Goal: Obtain resource: Obtain resource

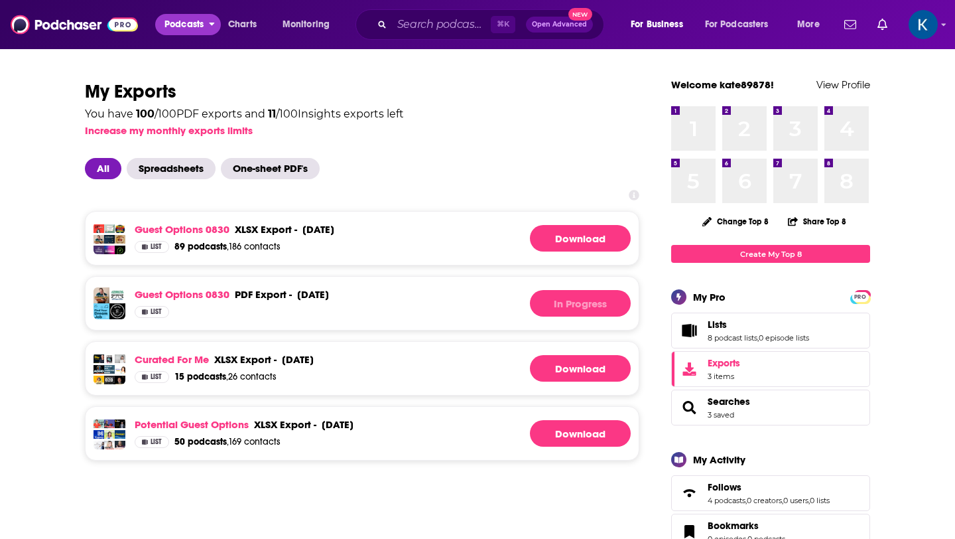
click at [198, 20] on span "Podcasts" at bounding box center [183, 24] width 39 height 19
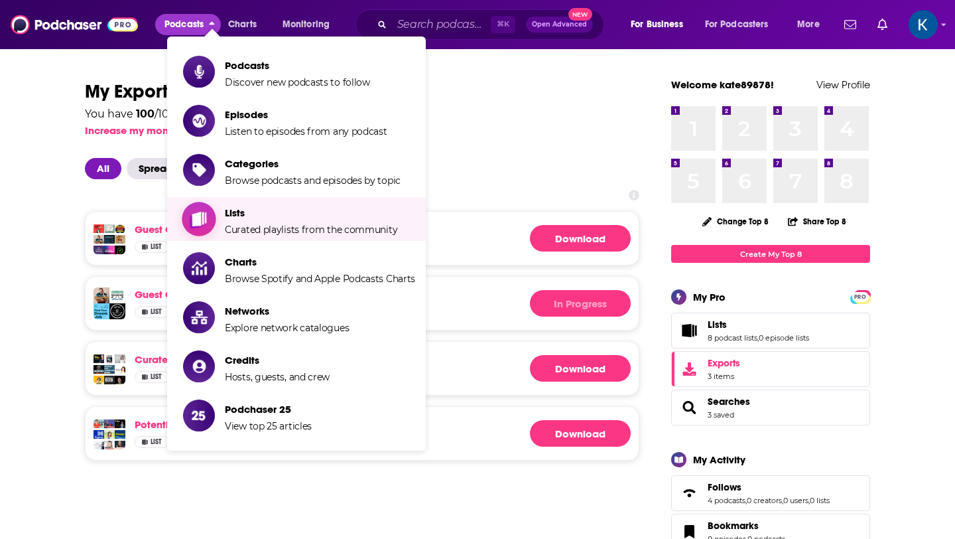
click at [283, 217] on span "Lists" at bounding box center [311, 212] width 172 height 13
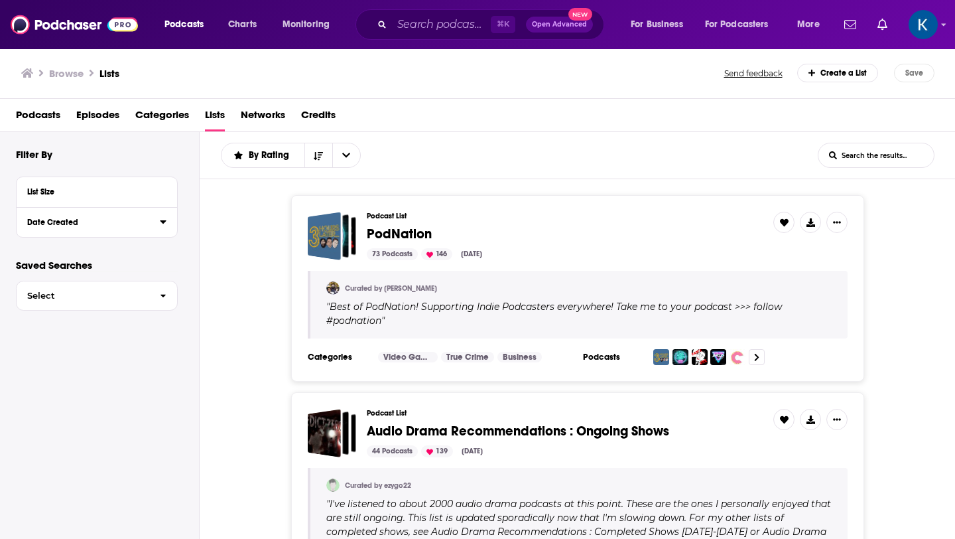
click at [64, 219] on div "Date Created" at bounding box center [89, 222] width 124 height 9
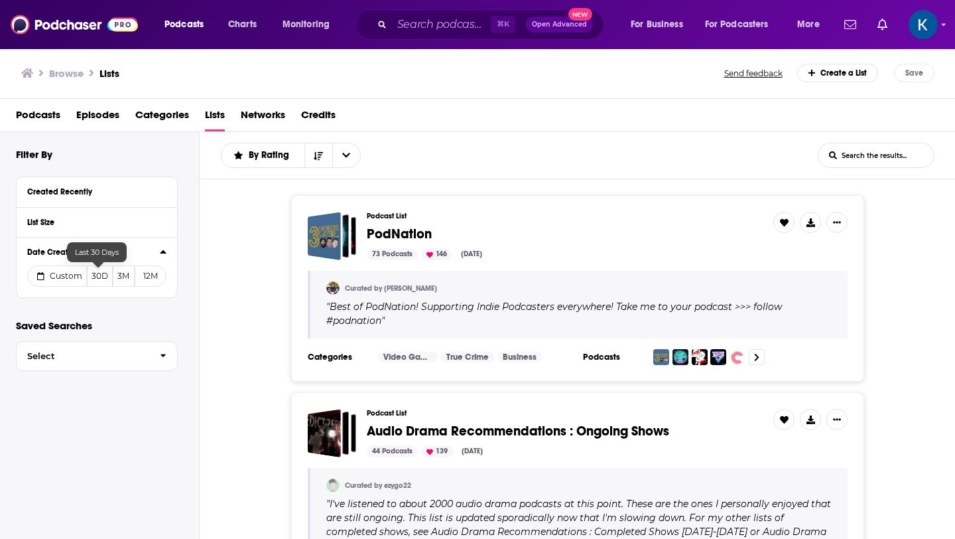
click at [99, 283] on button "30D" at bounding box center [100, 275] width 26 height 21
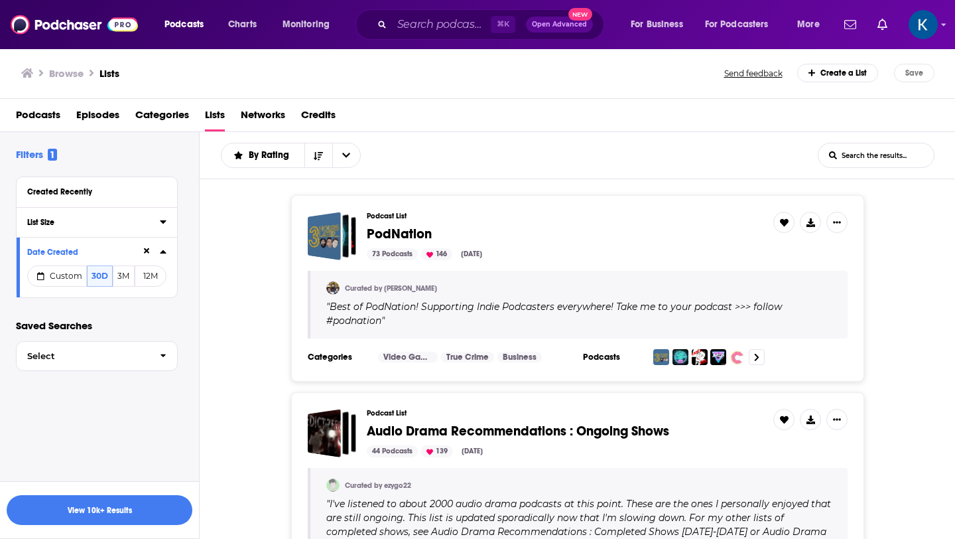
click at [87, 219] on div "List Size" at bounding box center [89, 222] width 124 height 9
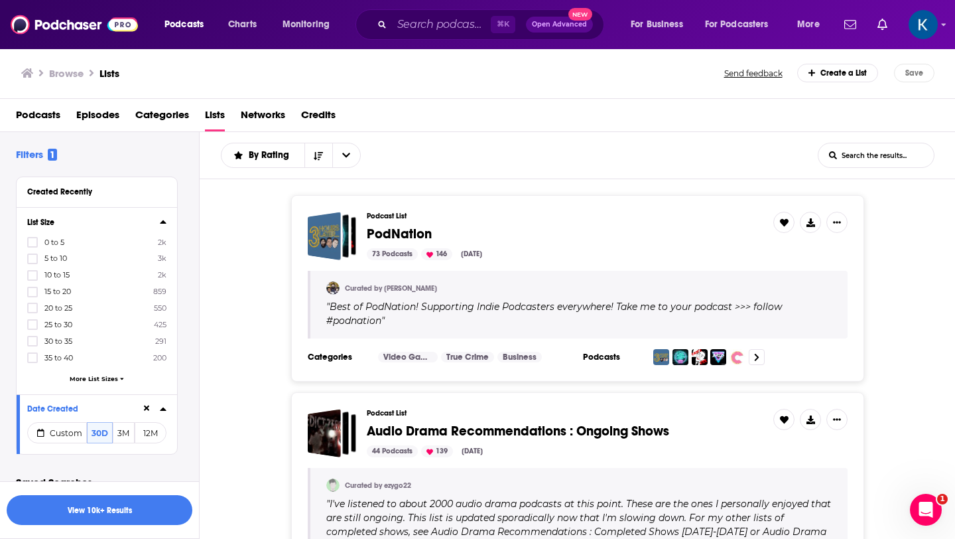
click at [52, 280] on label "10 to 15 2k" at bounding box center [96, 274] width 139 height 11
click at [33, 279] on input "multiSelectOption-10-2" at bounding box center [33, 279] width 0 height 0
click at [121, 505] on button "View 2k Results" at bounding box center [100, 510] width 186 height 30
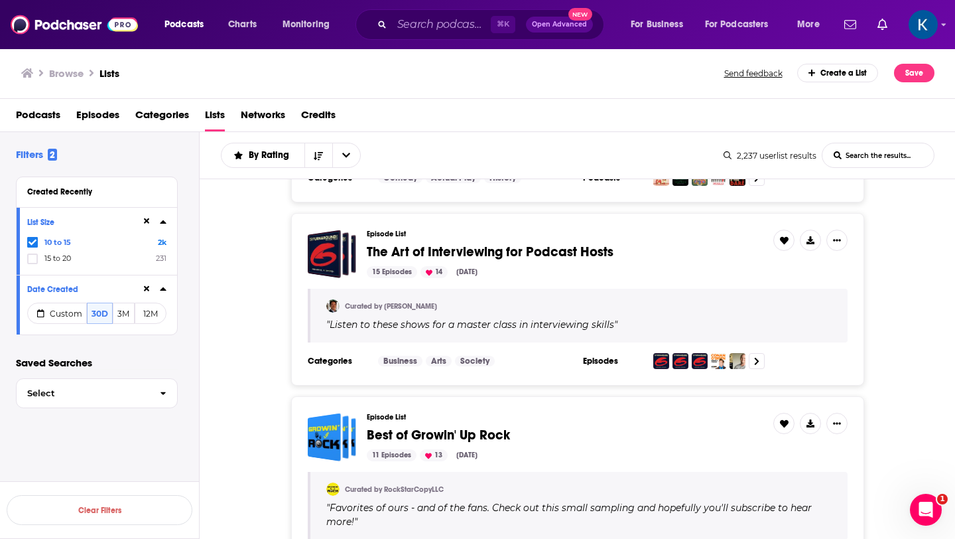
scroll to position [927, 0]
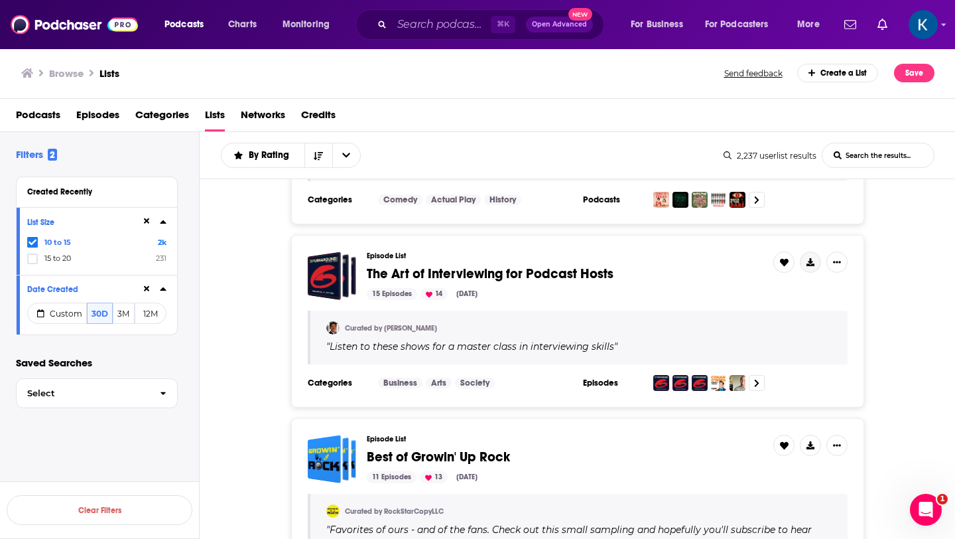
click at [814, 263] on icon "Show More Button" at bounding box center [811, 262] width 8 height 8
click at [785, 319] on button "Export Podcasts" at bounding box center [791, 315] width 80 height 25
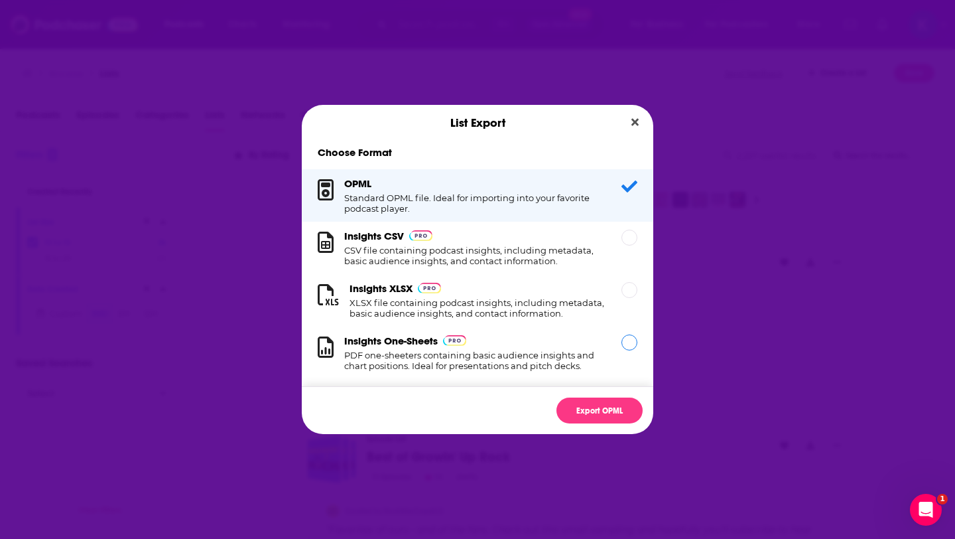
click at [503, 344] on div "Insights One-Sheets PDF one-sheeters containing basic audience insights and cha…" at bounding box center [474, 352] width 261 height 36
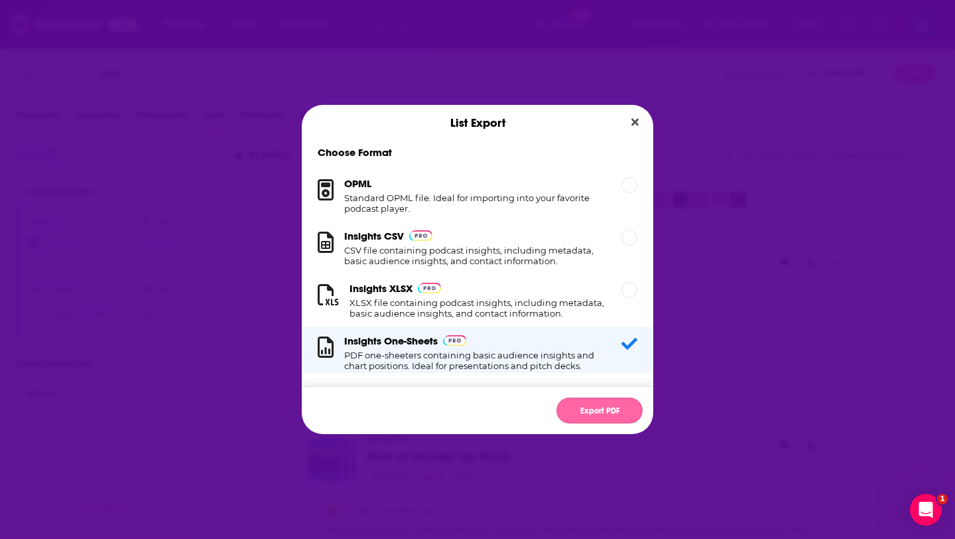
click at [618, 418] on button "Export PDF" at bounding box center [599, 410] width 86 height 26
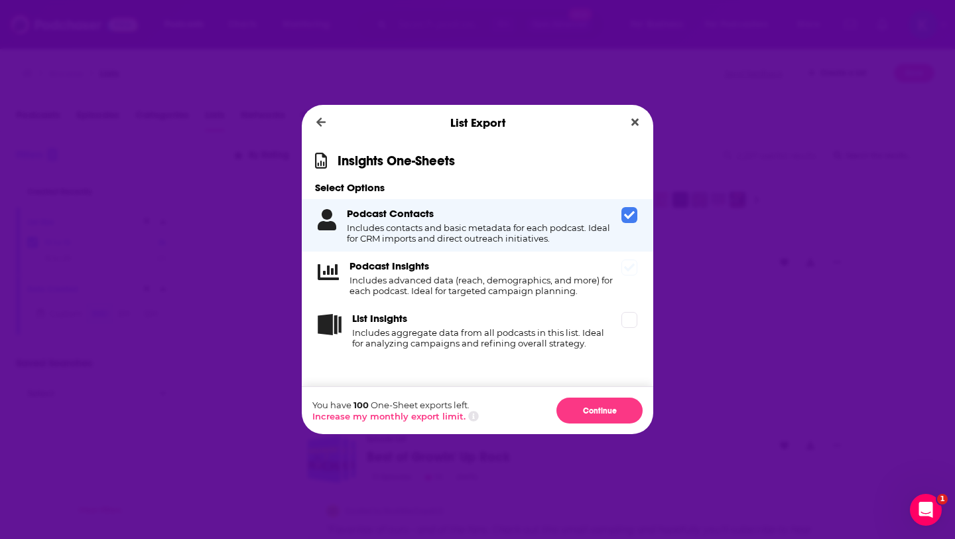
click at [637, 270] on span "Dialog" at bounding box center [629, 267] width 16 height 16
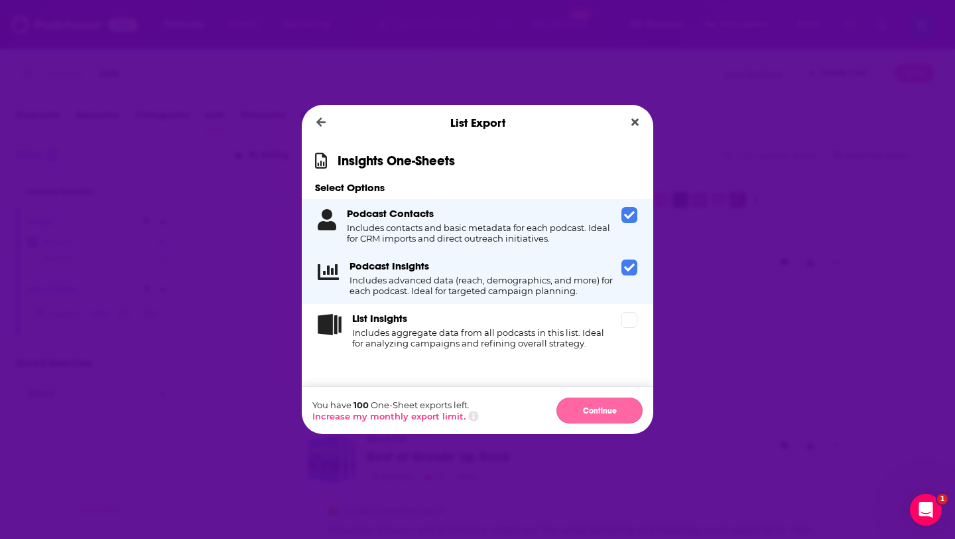
click at [599, 405] on button "Continue" at bounding box center [599, 410] width 86 height 26
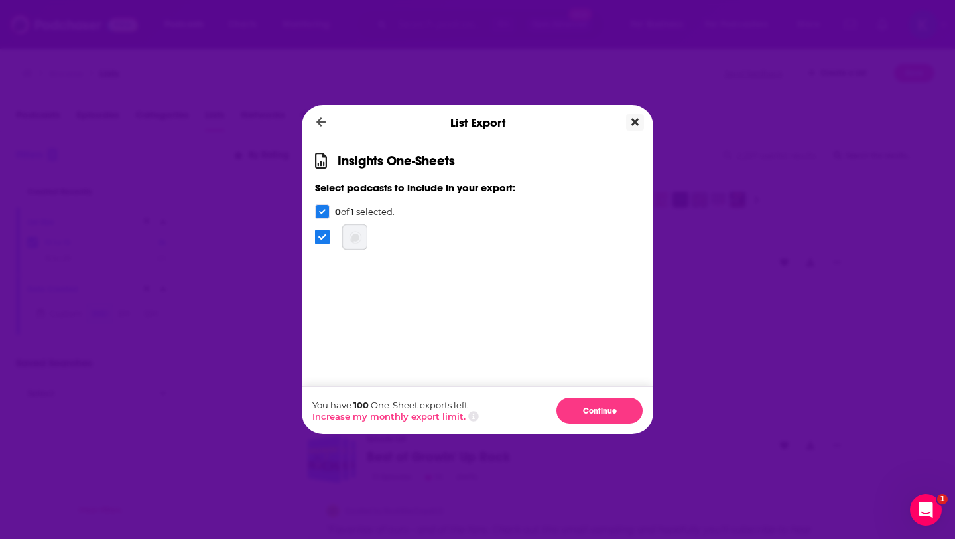
click at [634, 125] on icon "Close" at bounding box center [634, 122] width 7 height 11
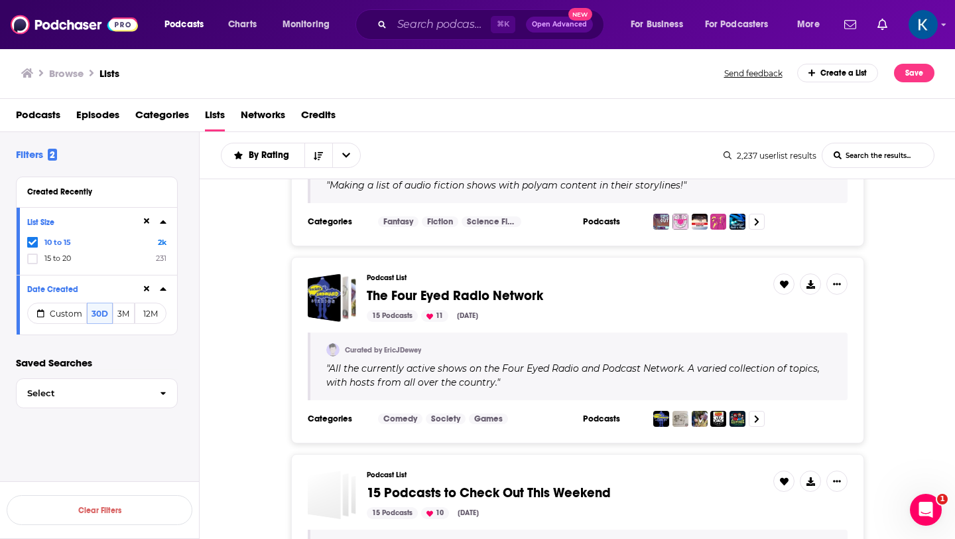
scroll to position [2126, 0]
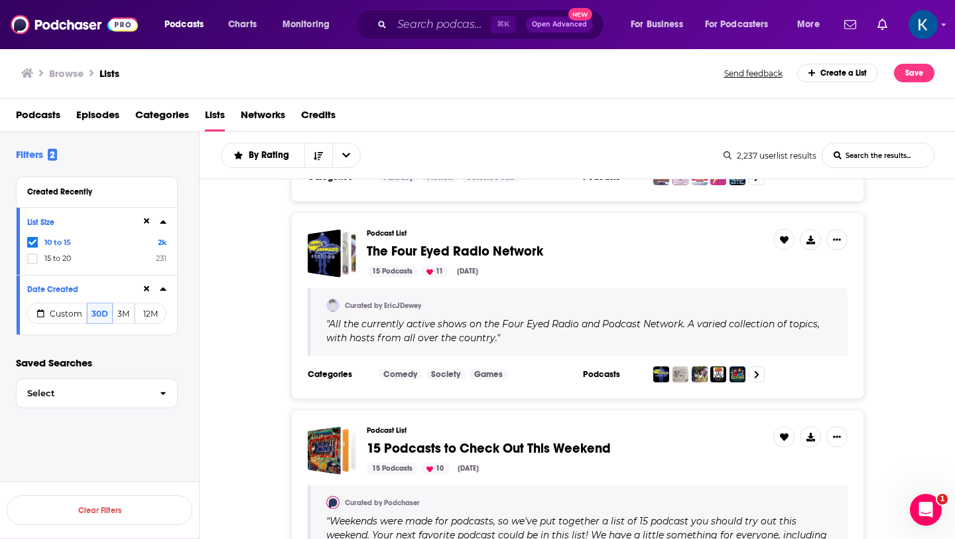
click at [885, 155] on input "List Search Input" at bounding box center [877, 155] width 111 height 24
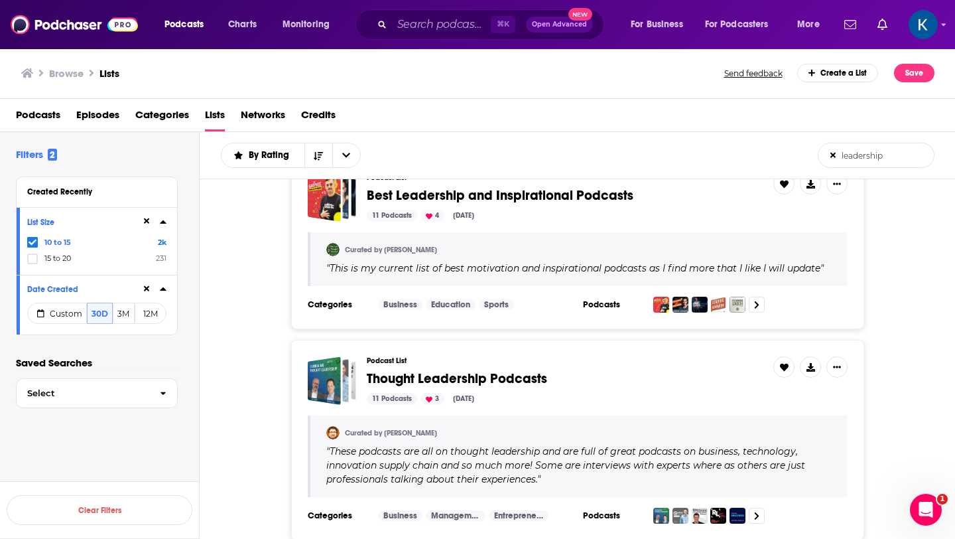
scroll to position [60, 0]
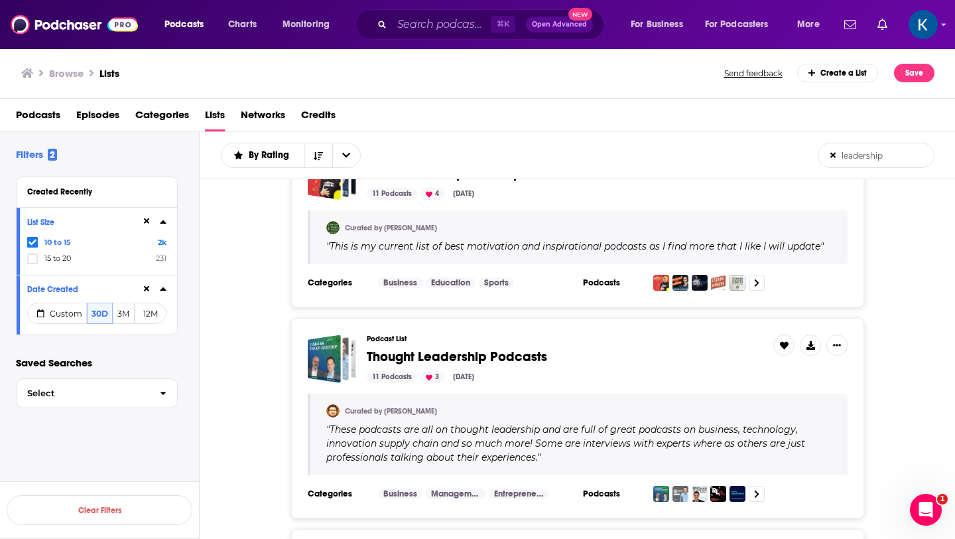
type input "leadership"
click at [480, 356] on span "Thought Leadership Podcasts" at bounding box center [457, 356] width 180 height 17
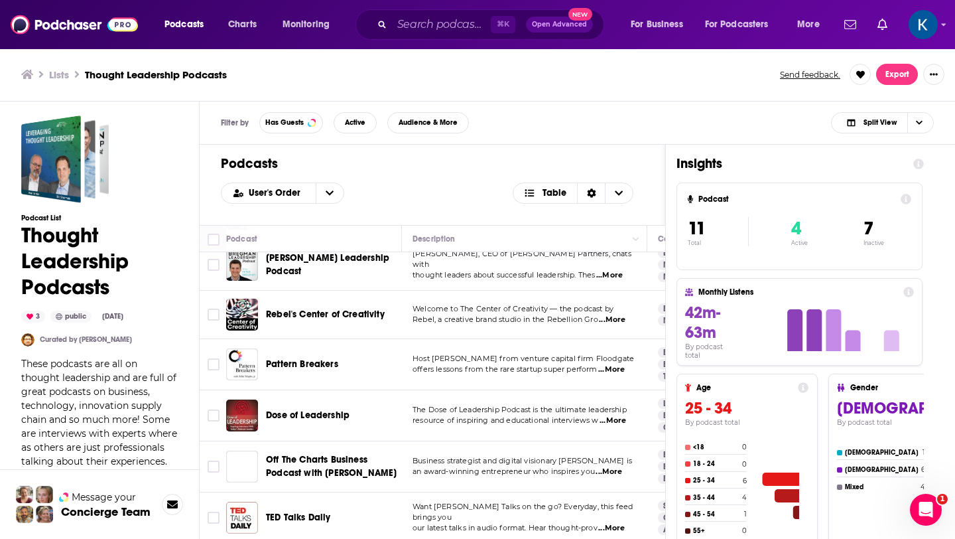
scroll to position [115, 0]
click at [212, 239] on input "Toggle select all" at bounding box center [214, 239] width 12 height 12
checkbox input "true"
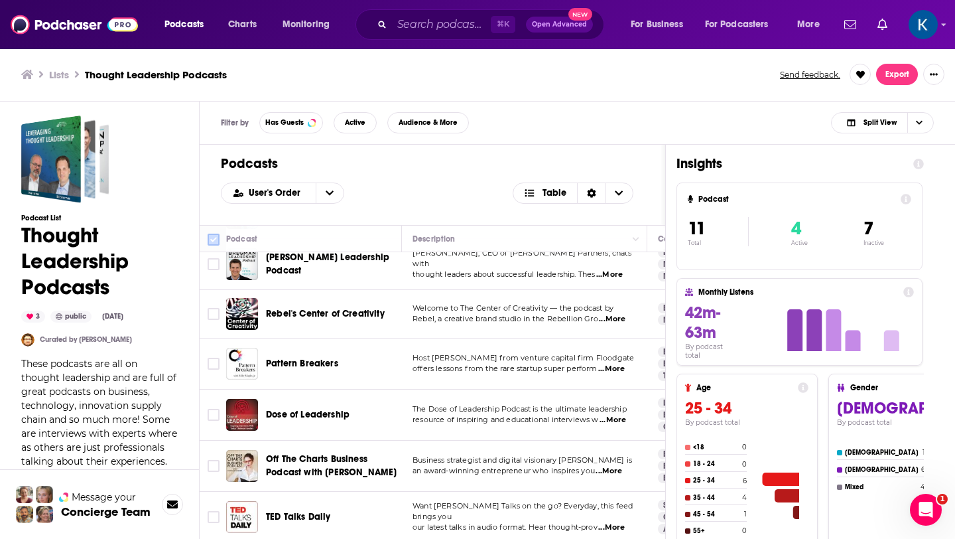
checkbox input "true"
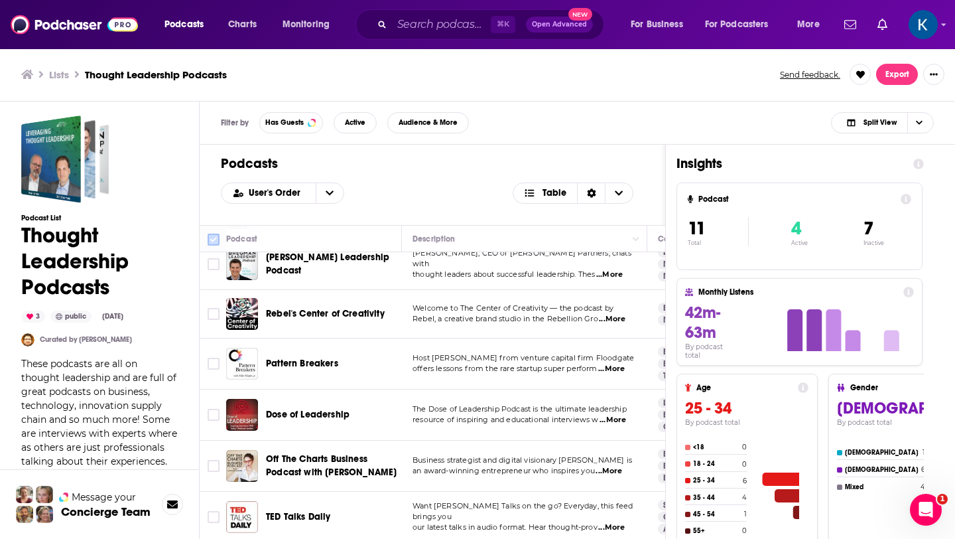
checkbox input "true"
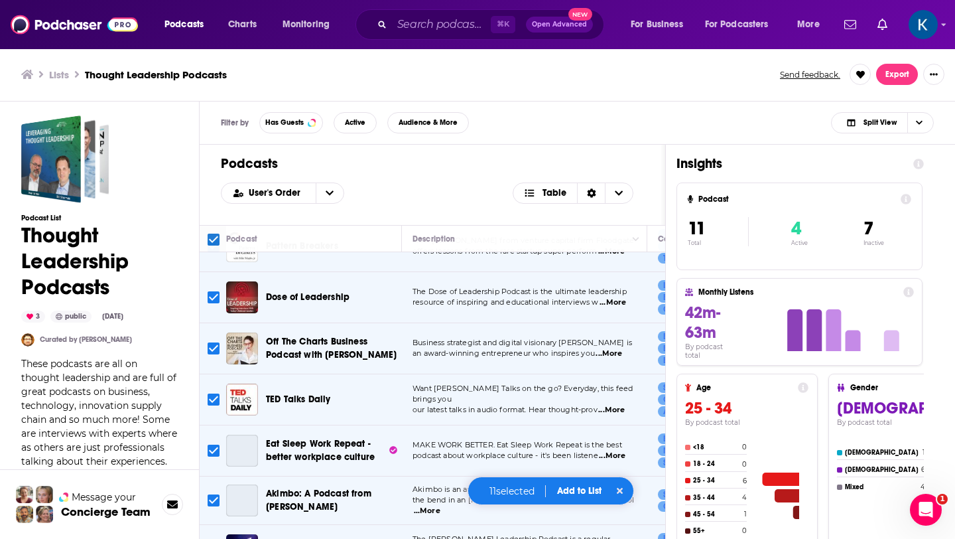
scroll to position [267, 0]
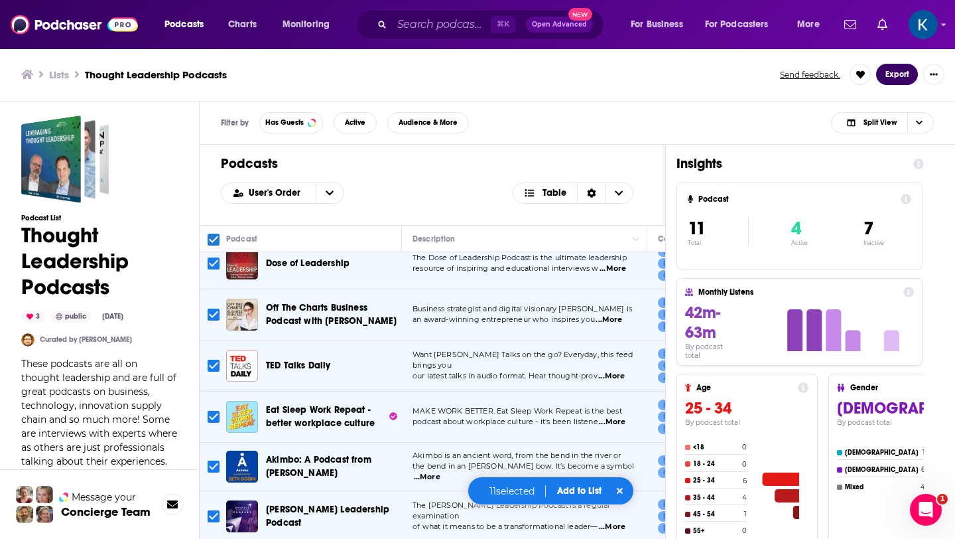
click at [903, 76] on button "Export" at bounding box center [897, 74] width 42 height 21
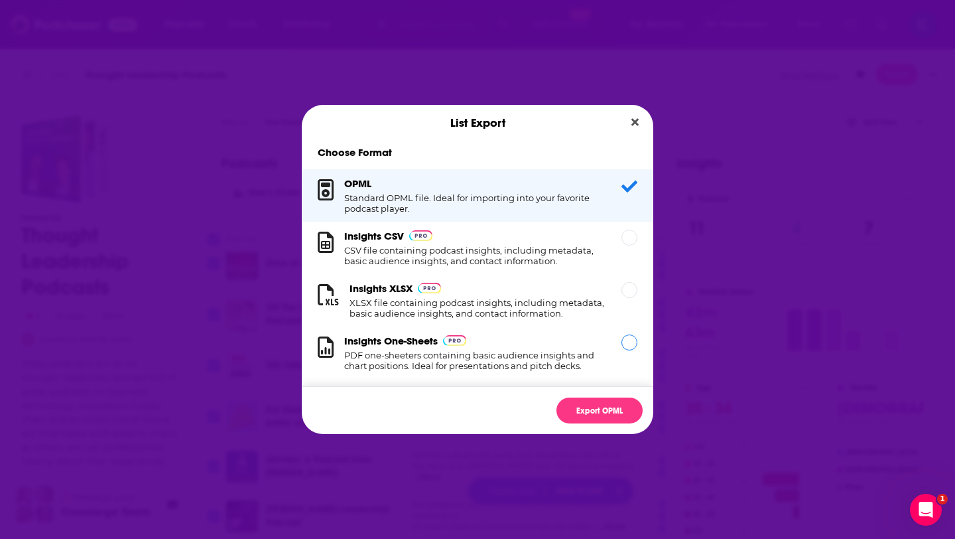
click at [464, 350] on div "Insights One-Sheets PDF one-sheeters containing basic audience insights and cha…" at bounding box center [474, 352] width 261 height 36
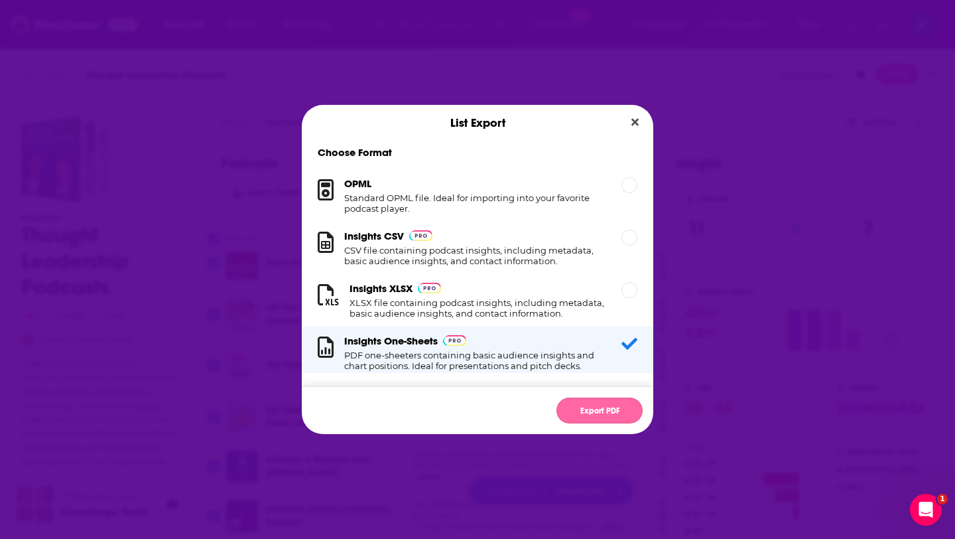
click at [595, 410] on button "Export PDF" at bounding box center [599, 410] width 86 height 26
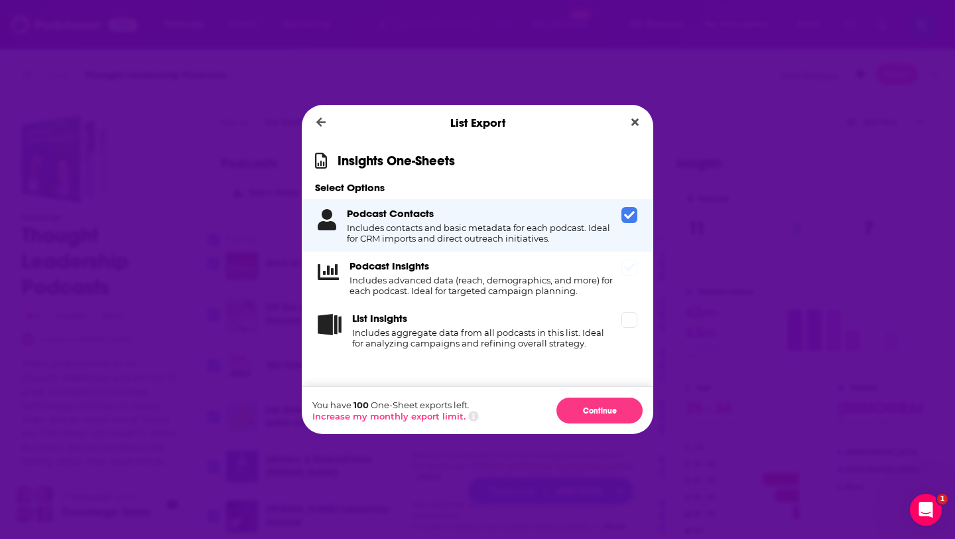
click at [629, 271] on icon "Dialog" at bounding box center [629, 267] width 11 height 11
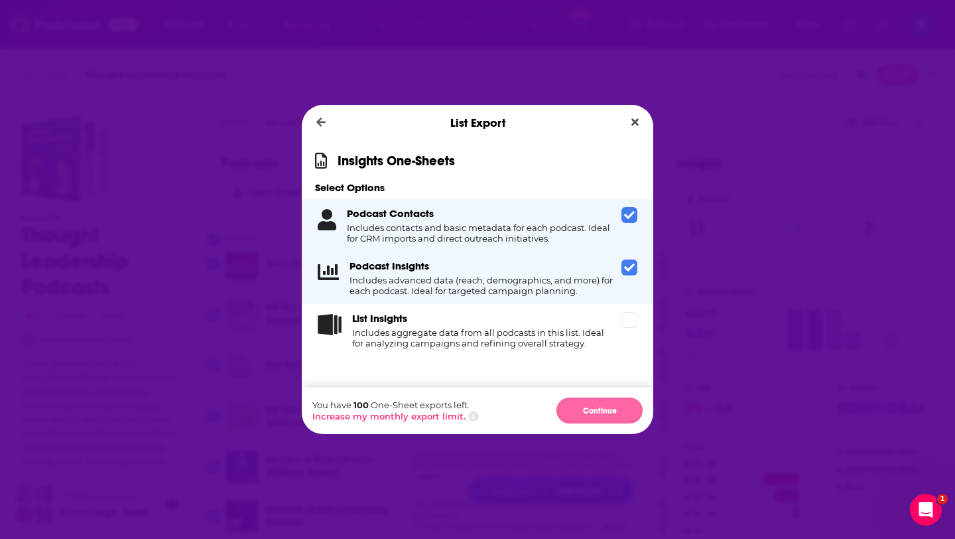
click at [601, 417] on button "Continue" at bounding box center [599, 410] width 86 height 26
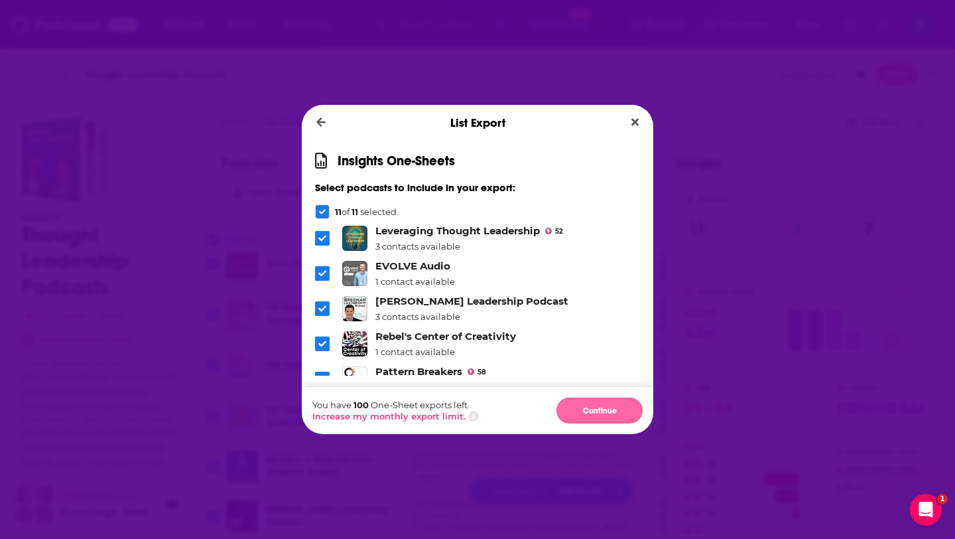
click at [598, 411] on button "Continue" at bounding box center [599, 410] width 86 height 26
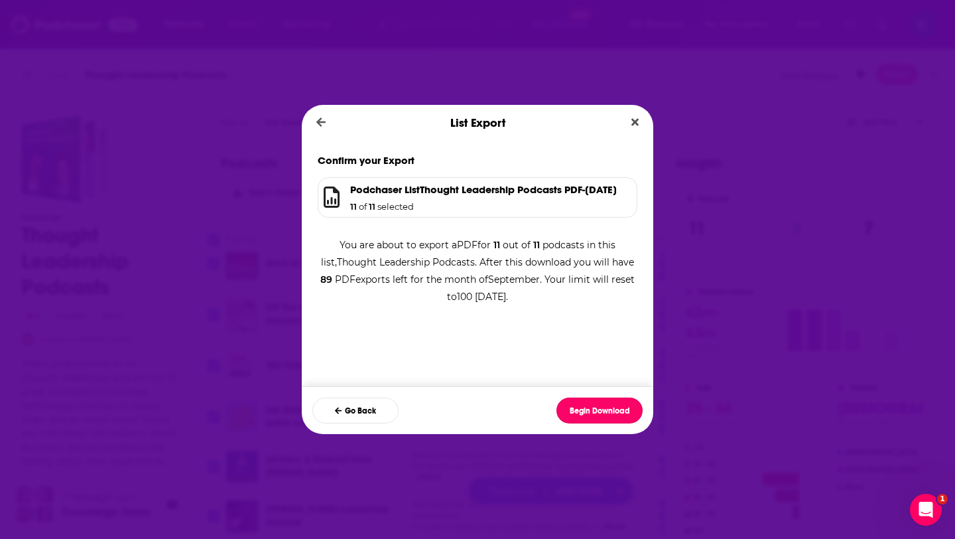
click at [598, 411] on button "Begin Download" at bounding box center [599, 410] width 86 height 26
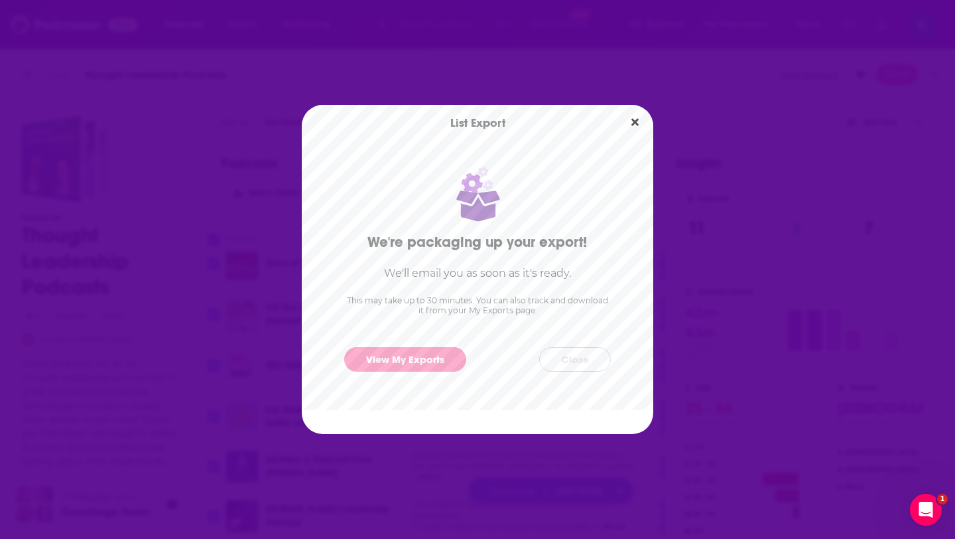
click at [586, 365] on button "Close" at bounding box center [575, 359] width 72 height 25
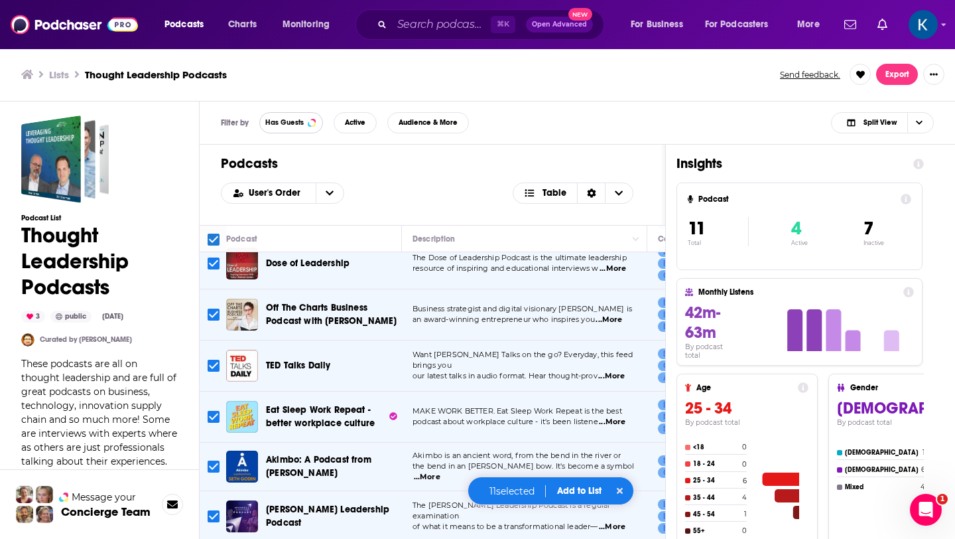
click at [289, 126] on span "Has Guests" at bounding box center [284, 122] width 38 height 7
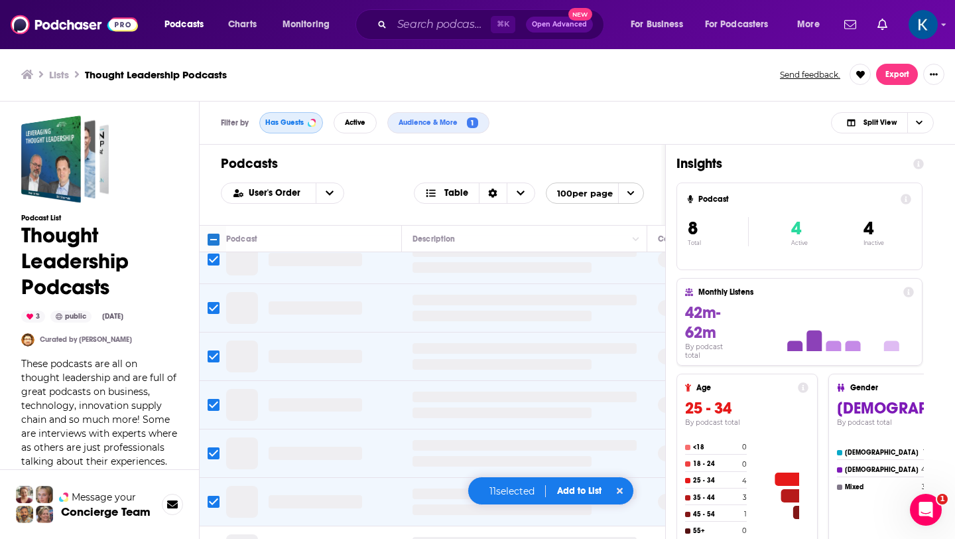
checkbox input "true"
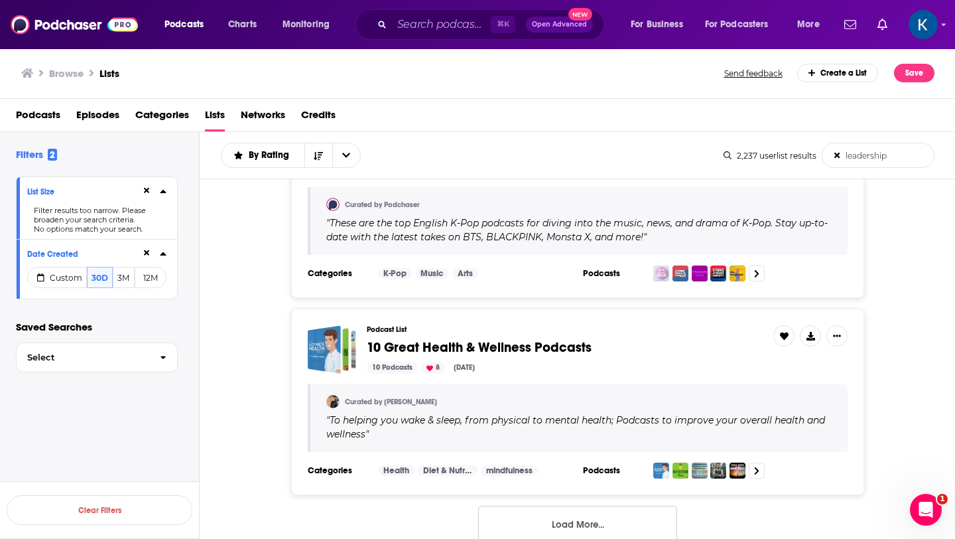
scroll to position [4516, 0]
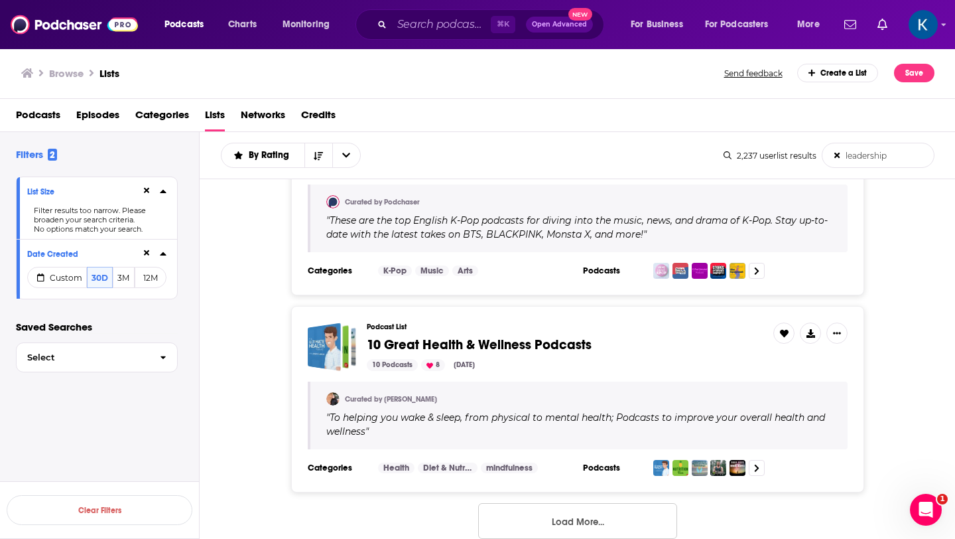
click at [897, 153] on input "leadership" at bounding box center [877, 155] width 111 height 24
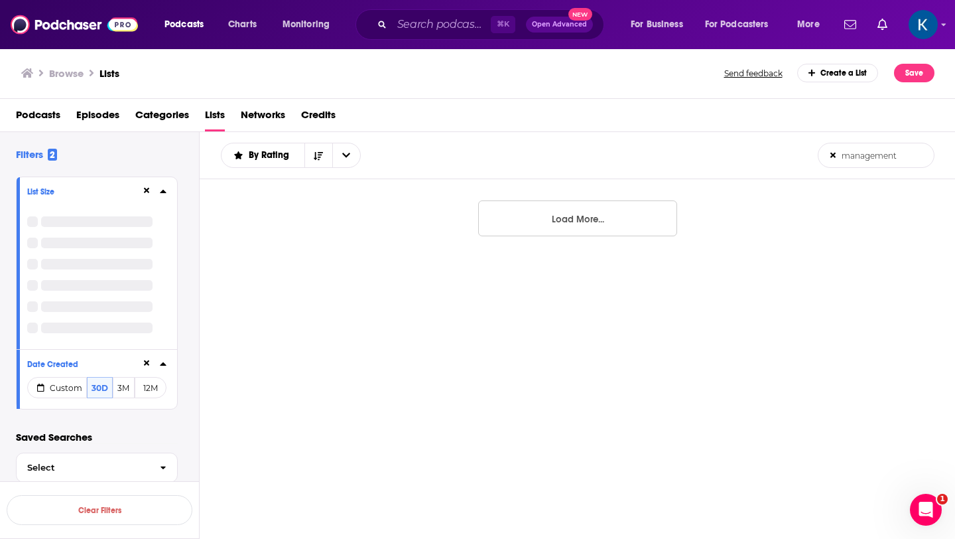
type input "management"
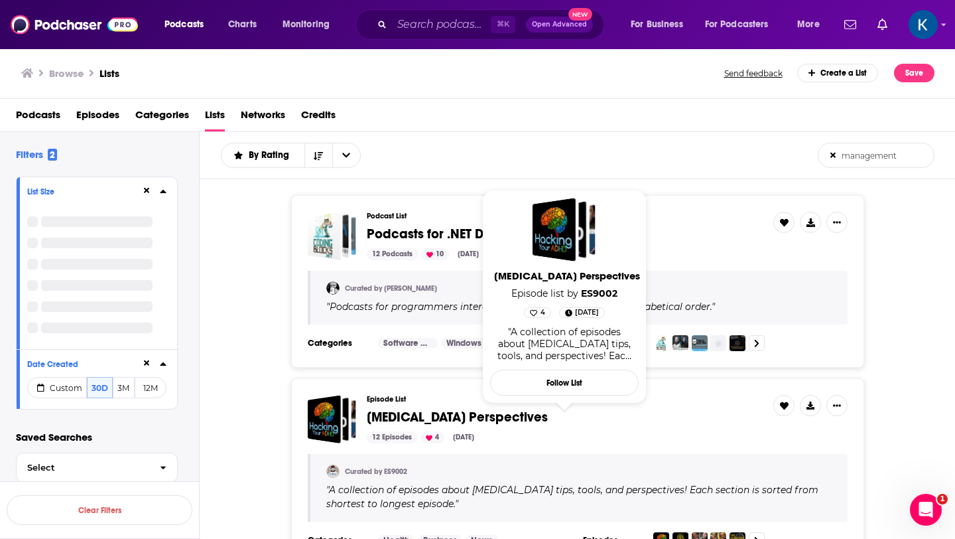
click at [458, 419] on span "ADHD Perspectives" at bounding box center [457, 417] width 181 height 17
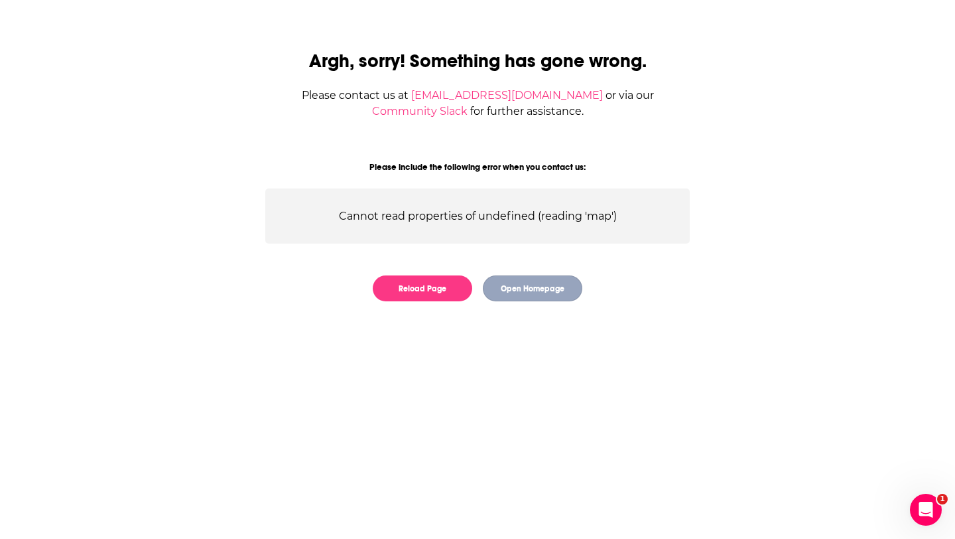
click at [503, 289] on button "Open Homepage" at bounding box center [532, 288] width 99 height 26
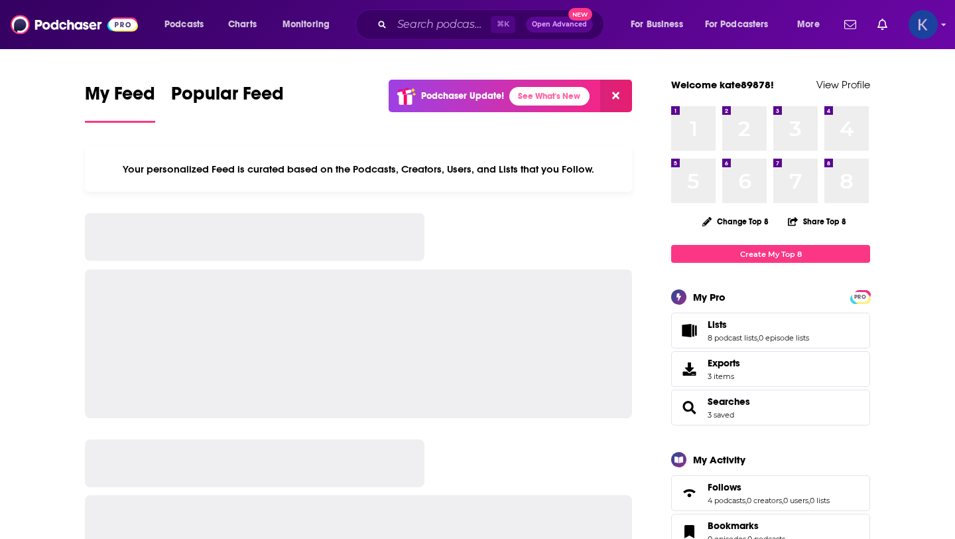
click at [923, 25] on img "Logged in as kate89878" at bounding box center [923, 24] width 29 height 29
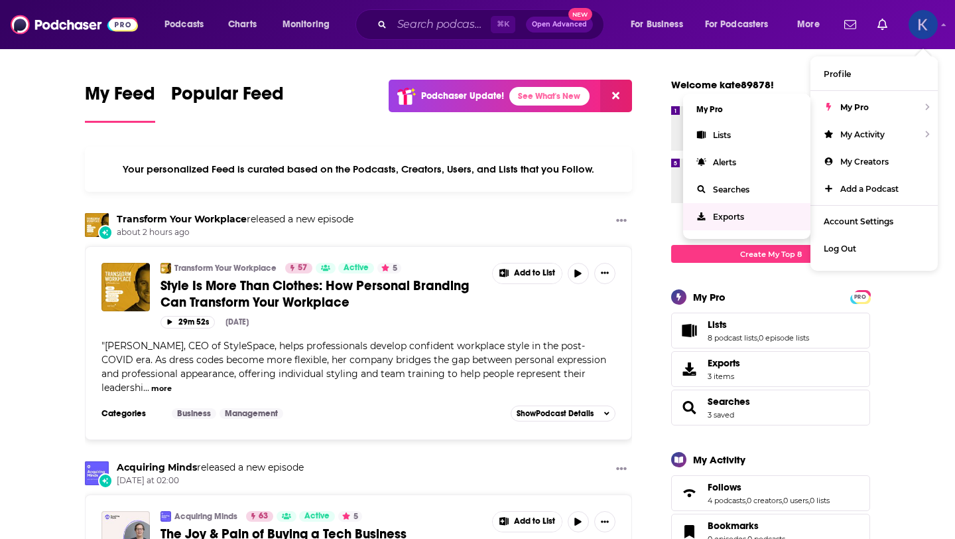
click at [722, 214] on span "Exports" at bounding box center [728, 217] width 31 height 10
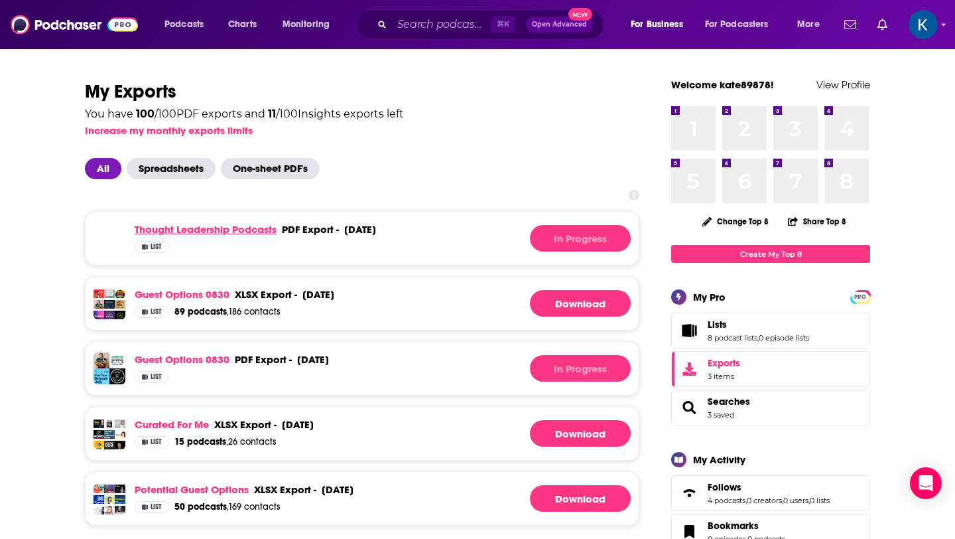
click at [216, 229] on link "Thought Leadership Podcasts" at bounding box center [206, 229] width 142 height 13
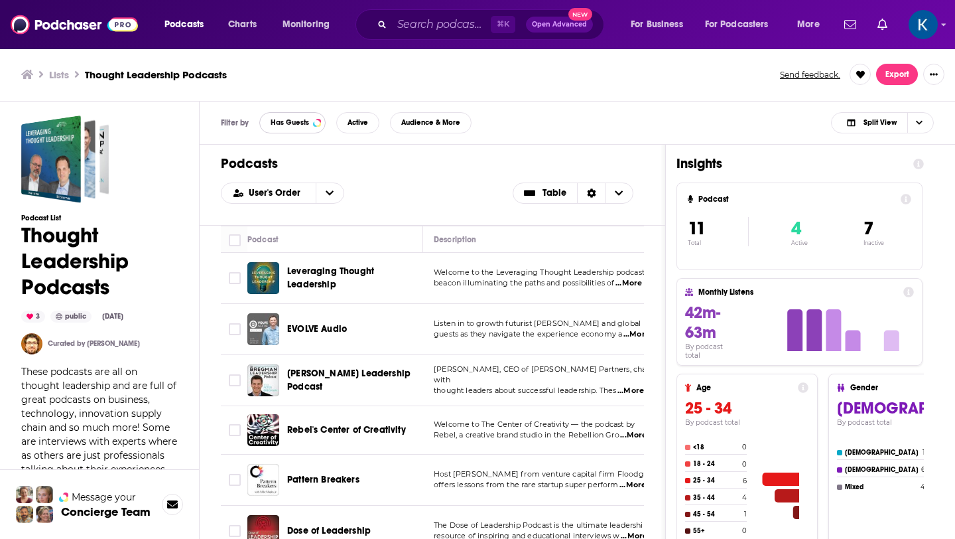
click at [294, 127] on button "Has Guests" at bounding box center [292, 122] width 66 height 21
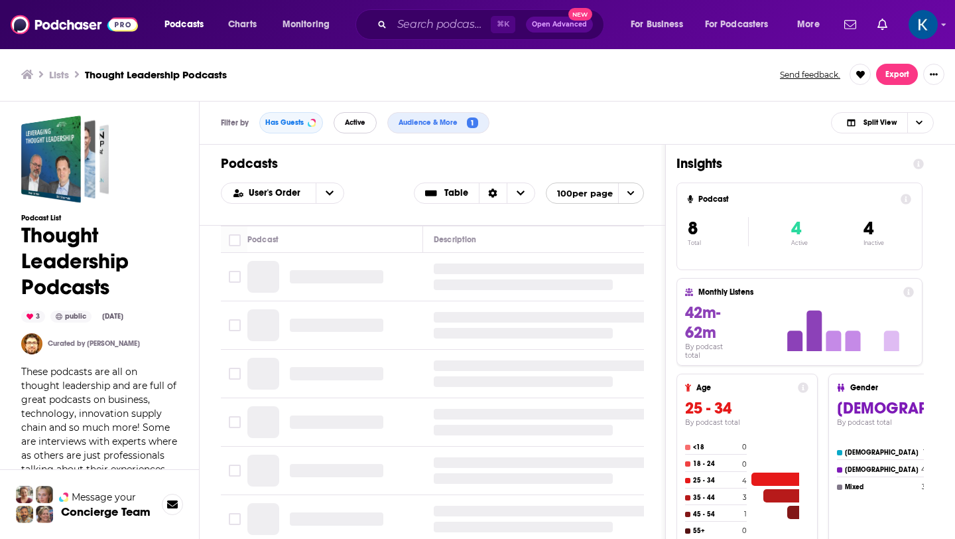
click at [349, 124] on span "Active" at bounding box center [355, 122] width 21 height 7
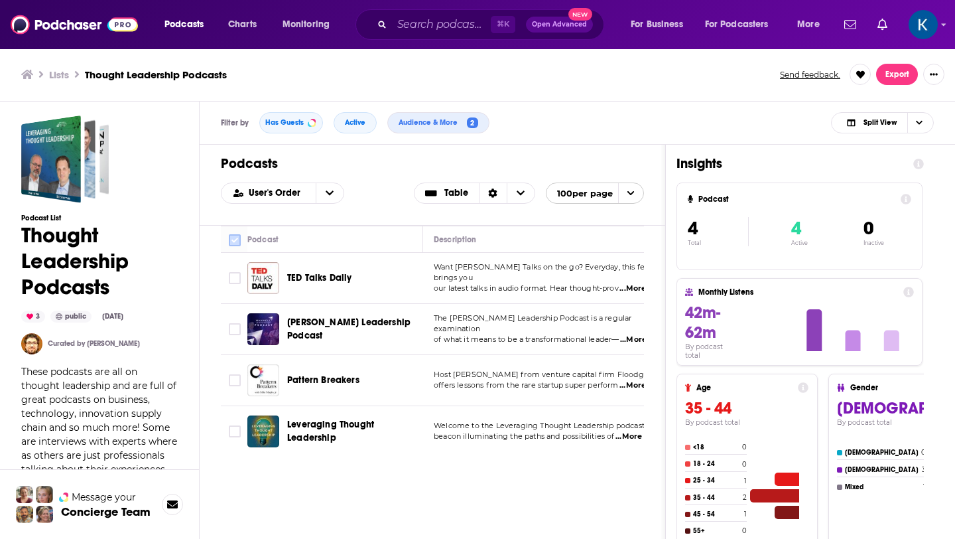
click at [232, 244] on input "Toggle select all" at bounding box center [235, 240] width 12 height 12
checkbox input "true"
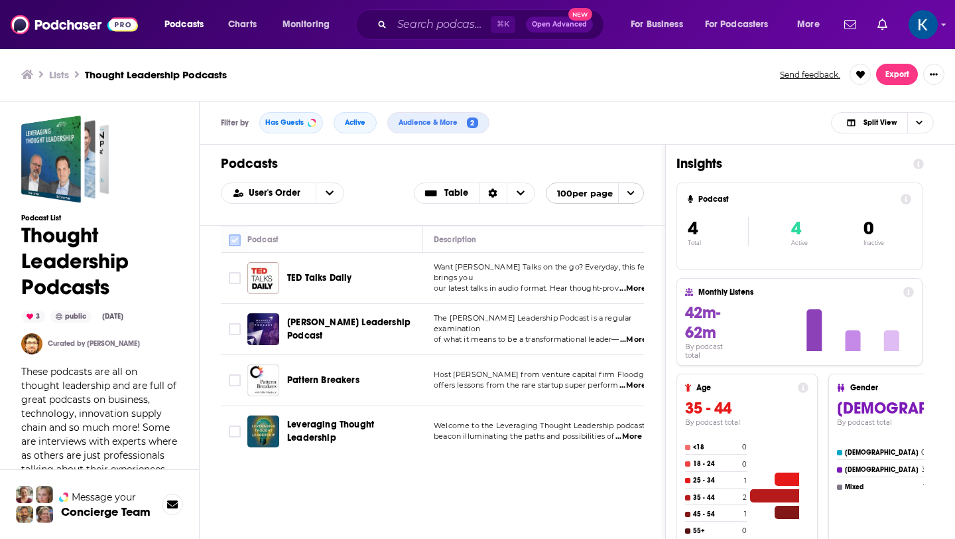
checkbox input "true"
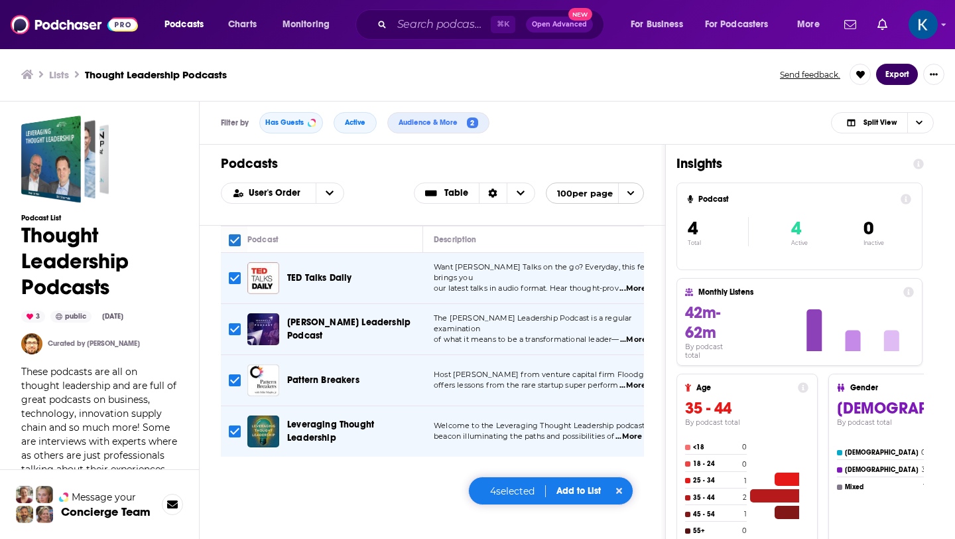
click at [898, 75] on button "Export" at bounding box center [897, 74] width 42 height 21
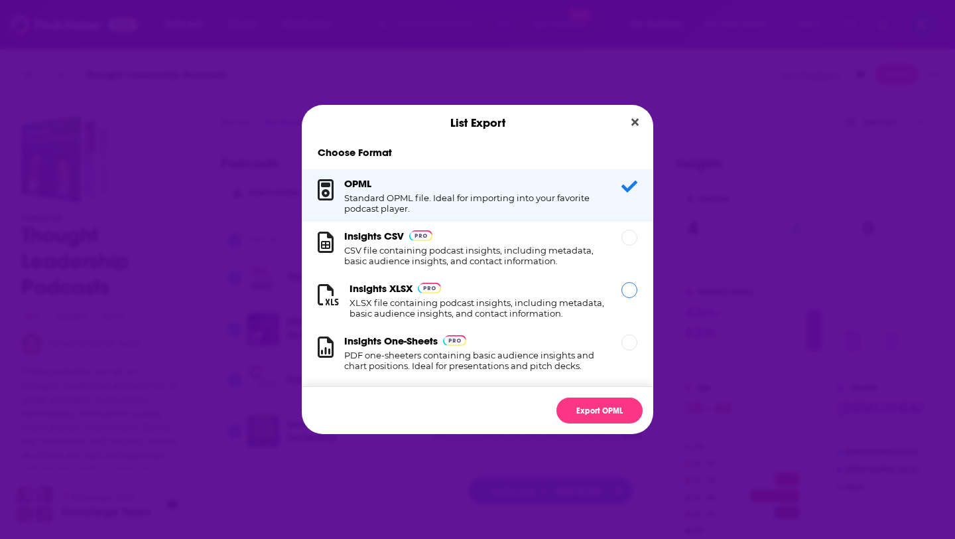
click at [539, 307] on h1 "XLSX file containing podcast insights, including metadata, basic audience insig…" at bounding box center [478, 307] width 256 height 21
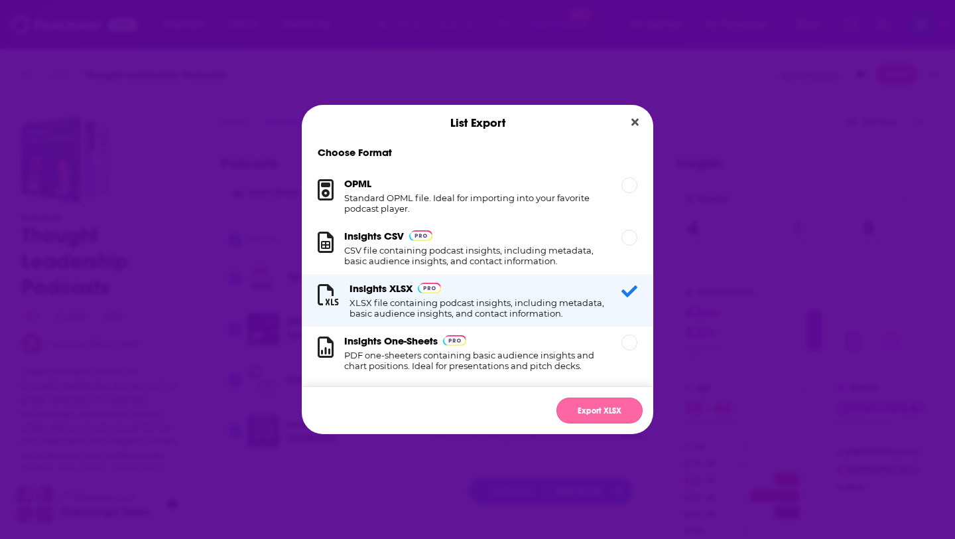
click at [588, 418] on button "Export XLSX" at bounding box center [599, 410] width 86 height 26
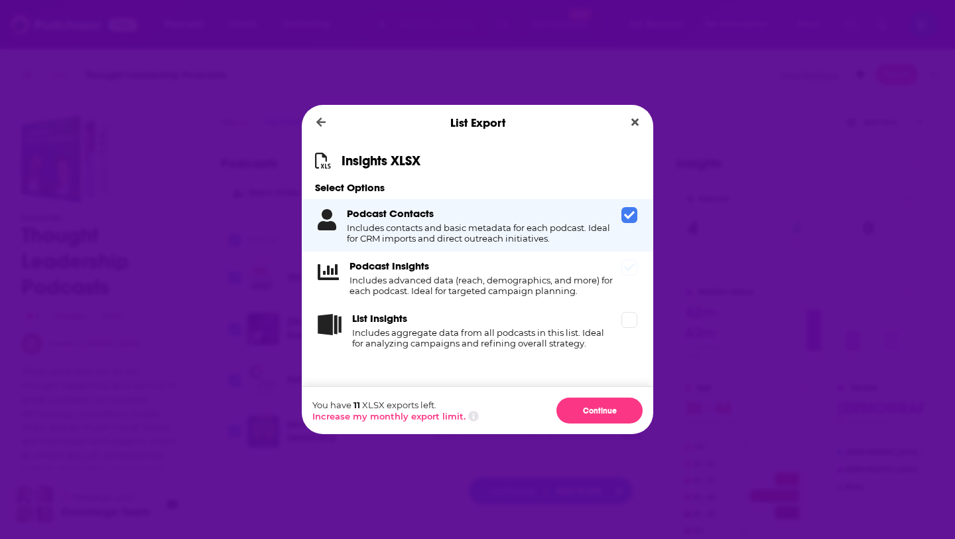
click at [629, 269] on icon "Dialog" at bounding box center [629, 267] width 11 height 8
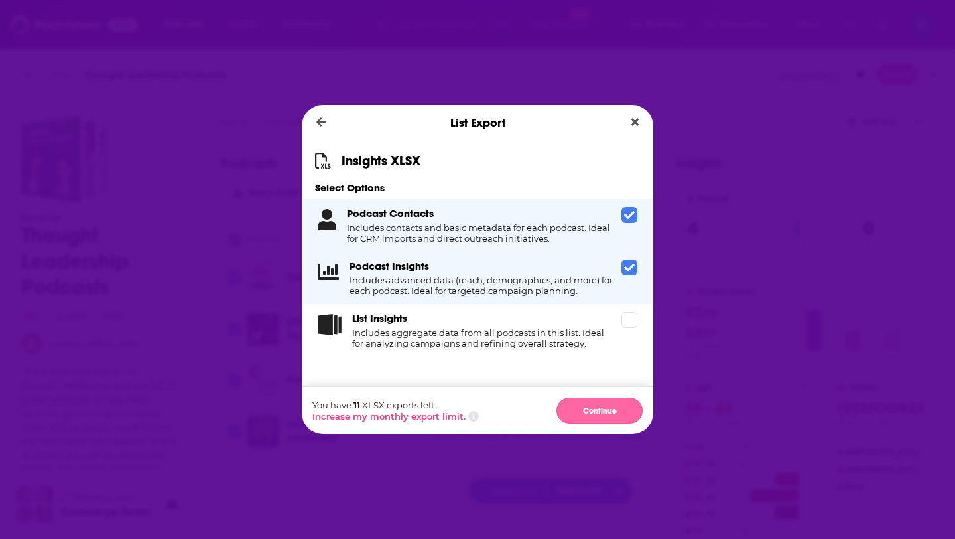
click at [596, 410] on button "Continue" at bounding box center [599, 410] width 86 height 26
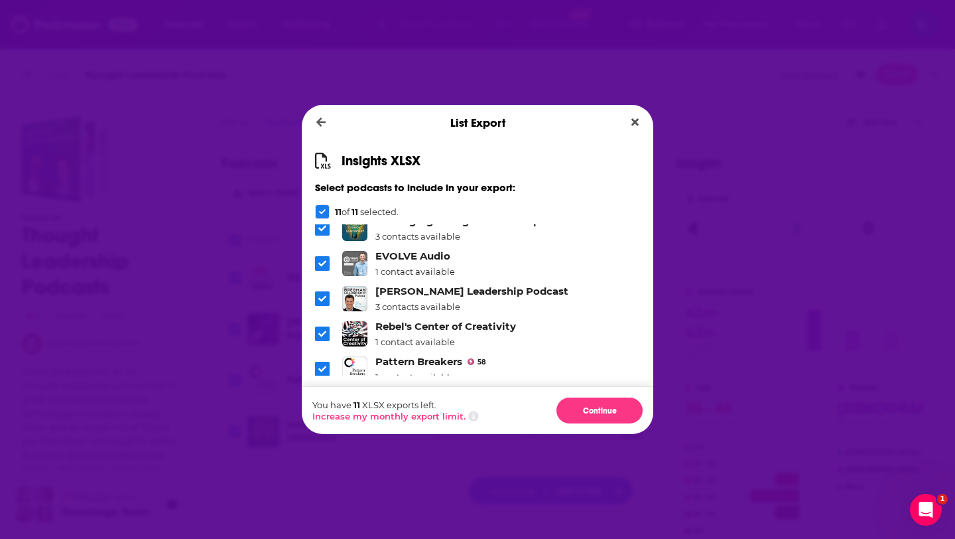
scroll to position [11, 0]
click at [605, 403] on button "Continue" at bounding box center [599, 410] width 86 height 26
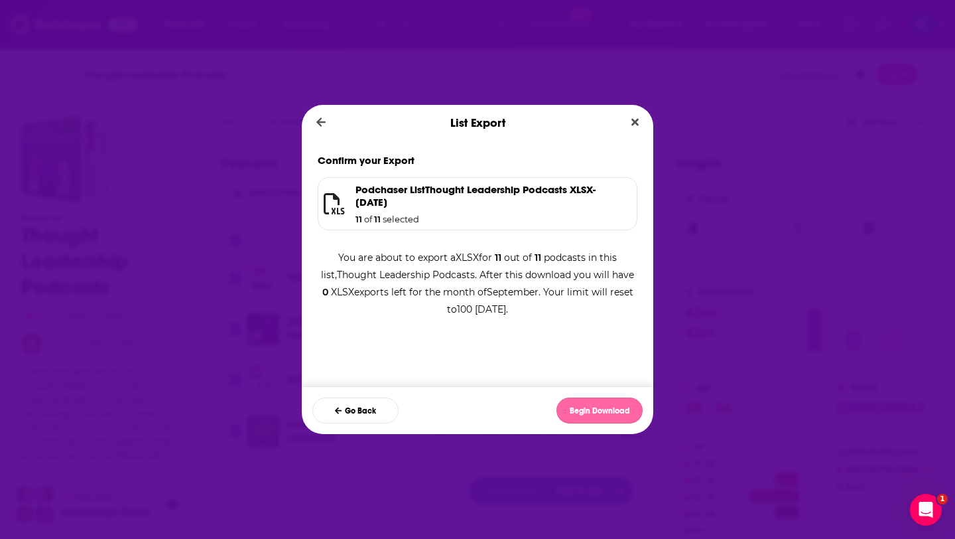
click at [598, 411] on button "Begin Download" at bounding box center [599, 410] width 86 height 26
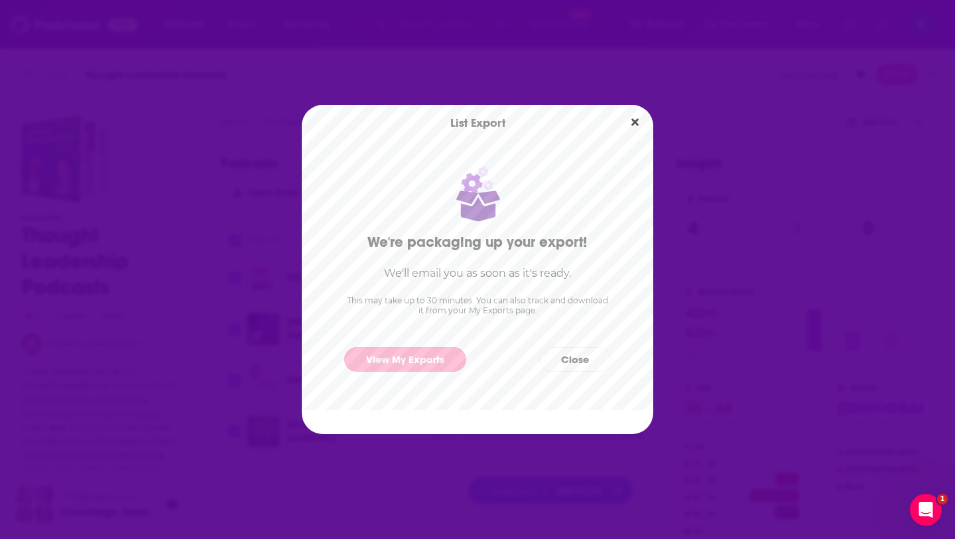
click at [391, 358] on link "View My Exports" at bounding box center [405, 359] width 122 height 25
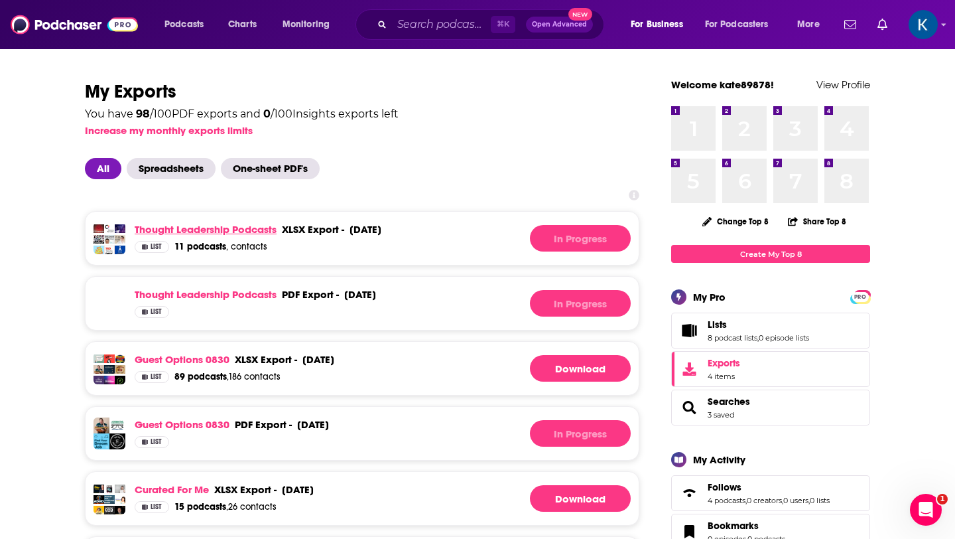
click at [259, 227] on link "Thought Leadership Podcasts" at bounding box center [206, 229] width 142 height 13
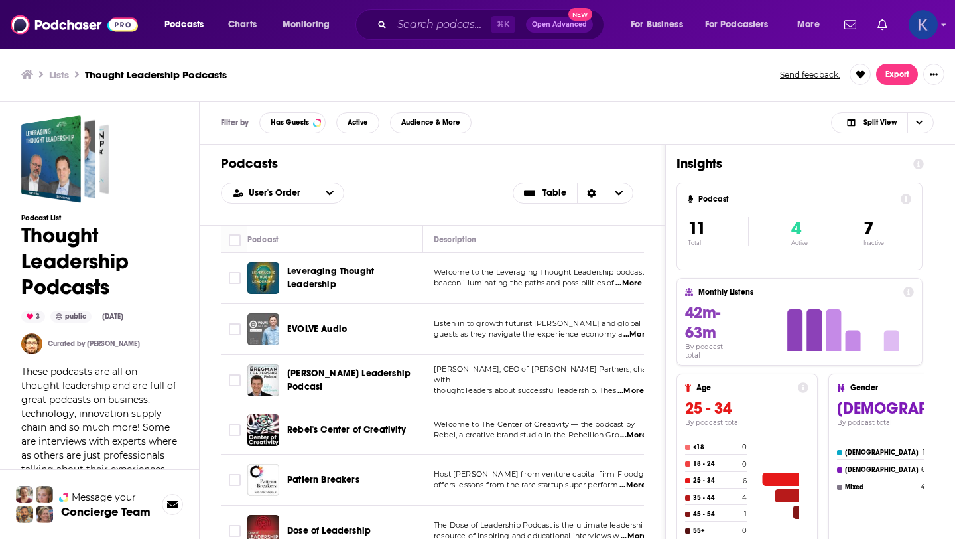
click at [928, 32] on img "Logged in as kate89878" at bounding box center [923, 24] width 29 height 29
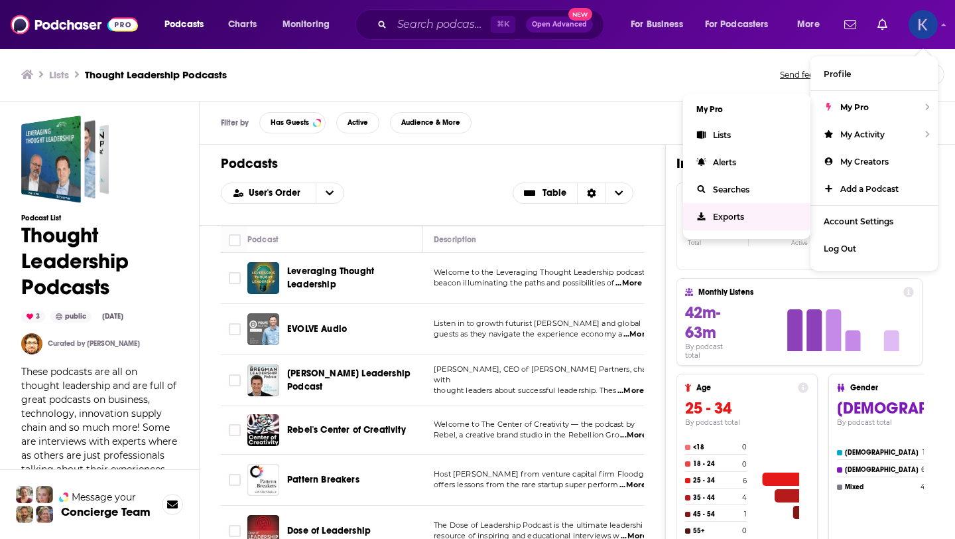
click at [716, 222] on link "Exports" at bounding box center [746, 216] width 127 height 27
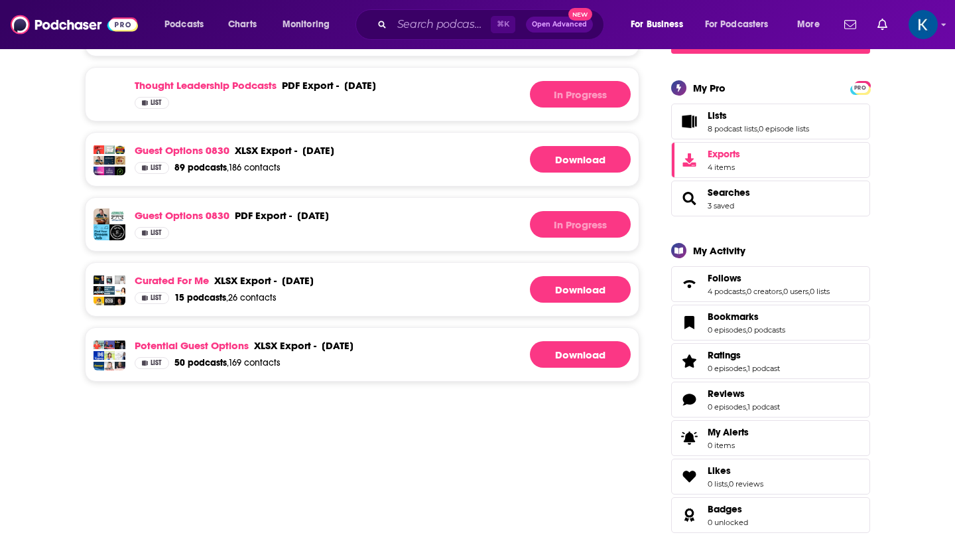
scroll to position [49, 0]
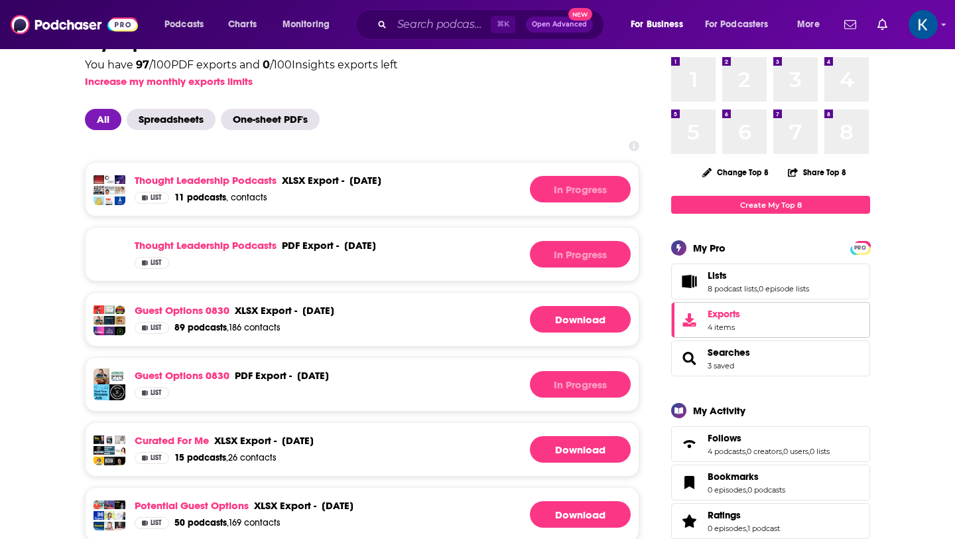
click at [720, 324] on span "4 items" at bounding box center [724, 326] width 33 height 9
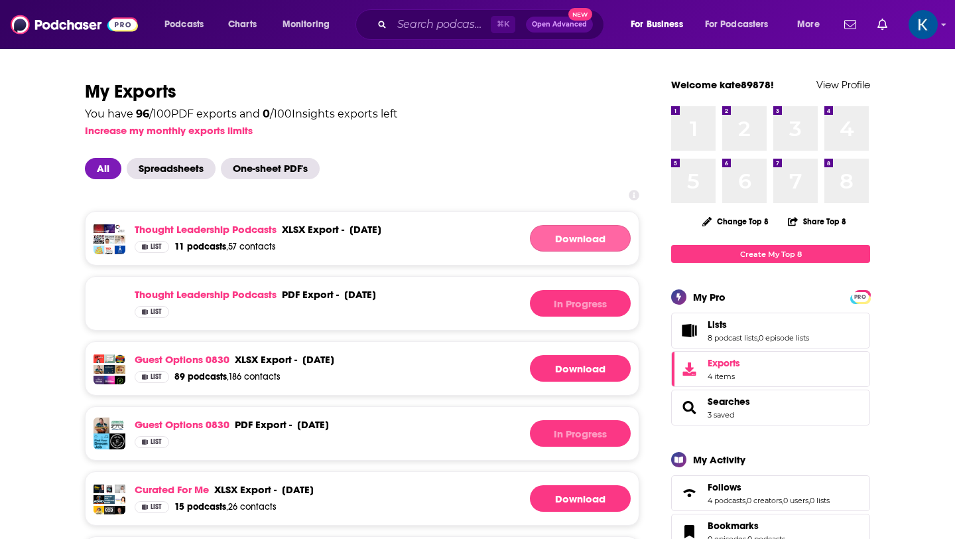
click at [556, 231] on link "Download" at bounding box center [580, 238] width 101 height 27
click at [245, 25] on span "Charts" at bounding box center [242, 24] width 29 height 19
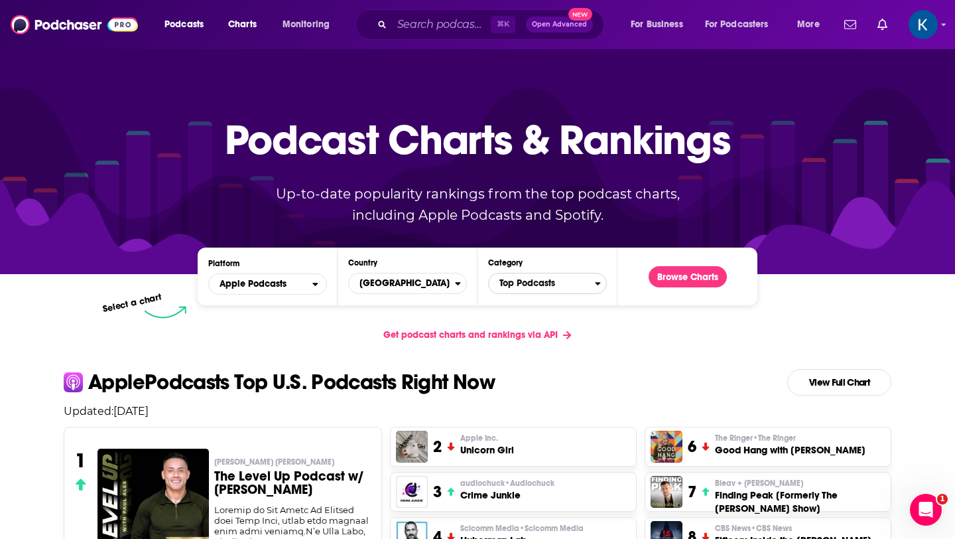
click at [537, 287] on span "Top Podcasts" at bounding box center [542, 283] width 106 height 23
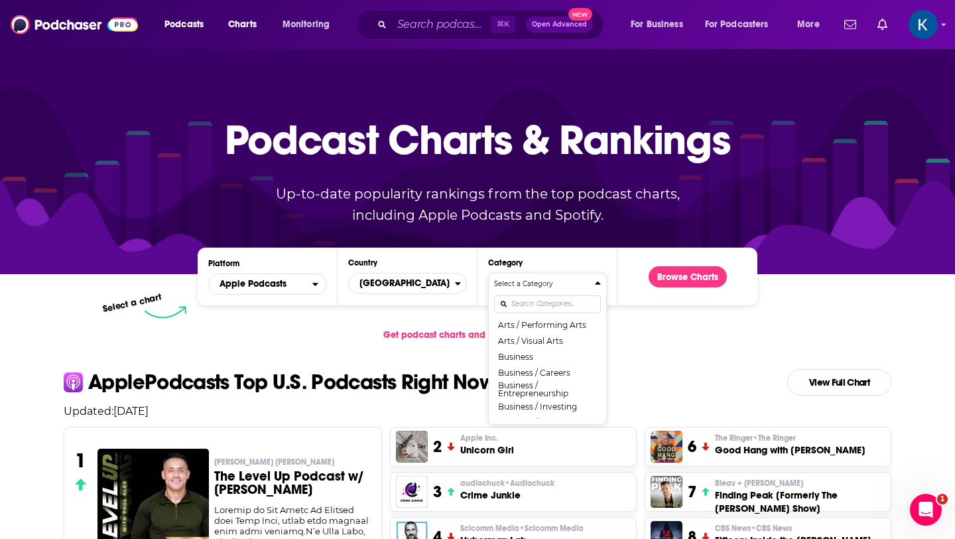
scroll to position [111, 0]
click at [528, 365] on button "Business / Careers" at bounding box center [547, 360] width 107 height 16
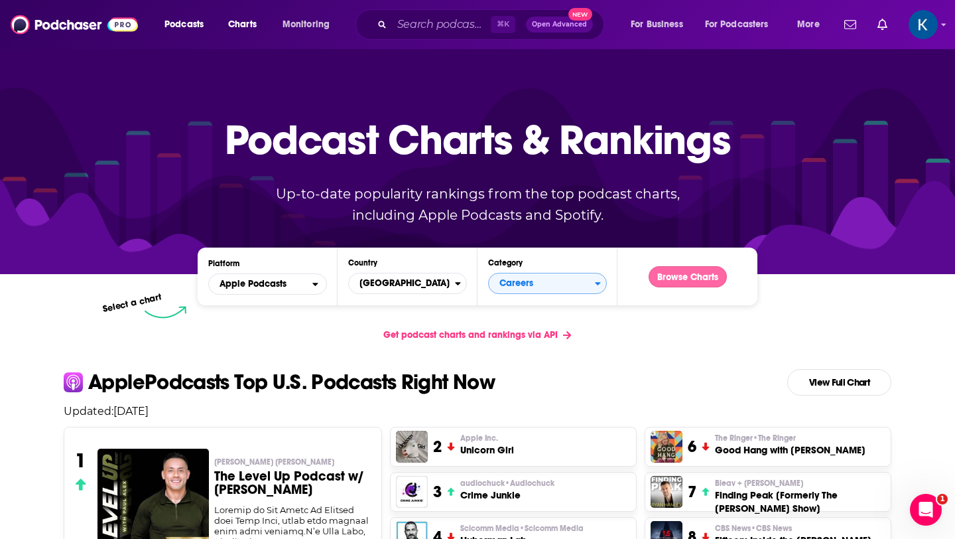
click at [685, 271] on button "Browse Charts" at bounding box center [688, 276] width 78 height 21
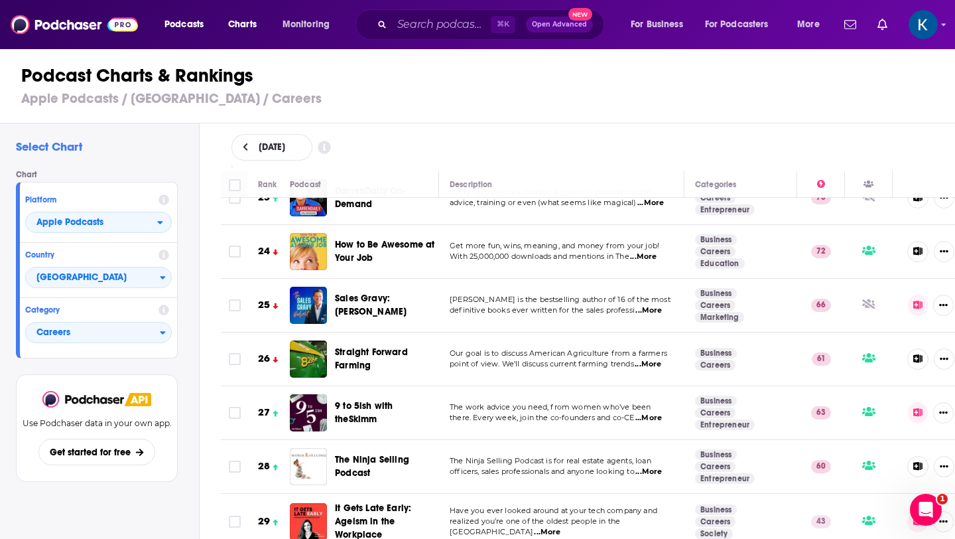
scroll to position [1295, 0]
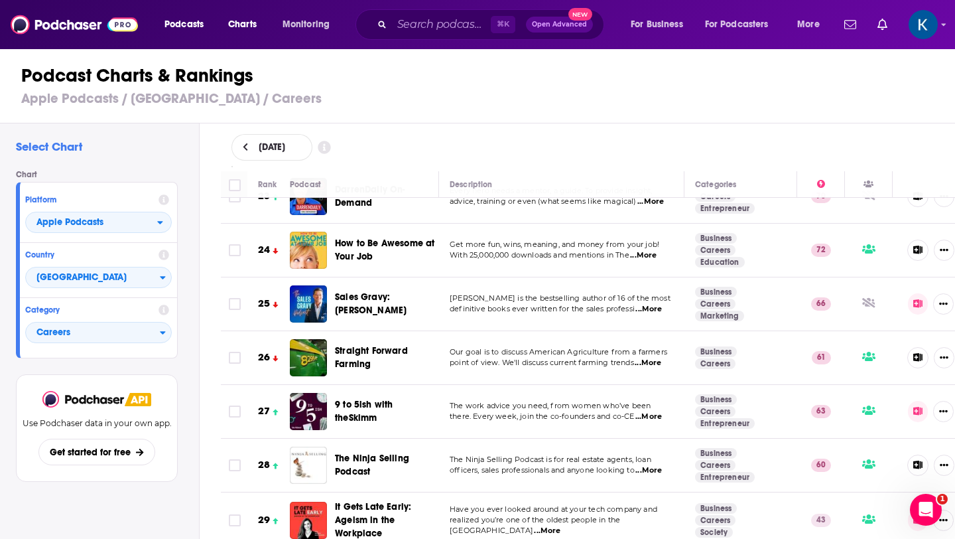
click at [650, 254] on span "...More" at bounding box center [643, 255] width 27 height 11
click at [498, 137] on div "[DATE]" at bounding box center [588, 147] width 714 height 27
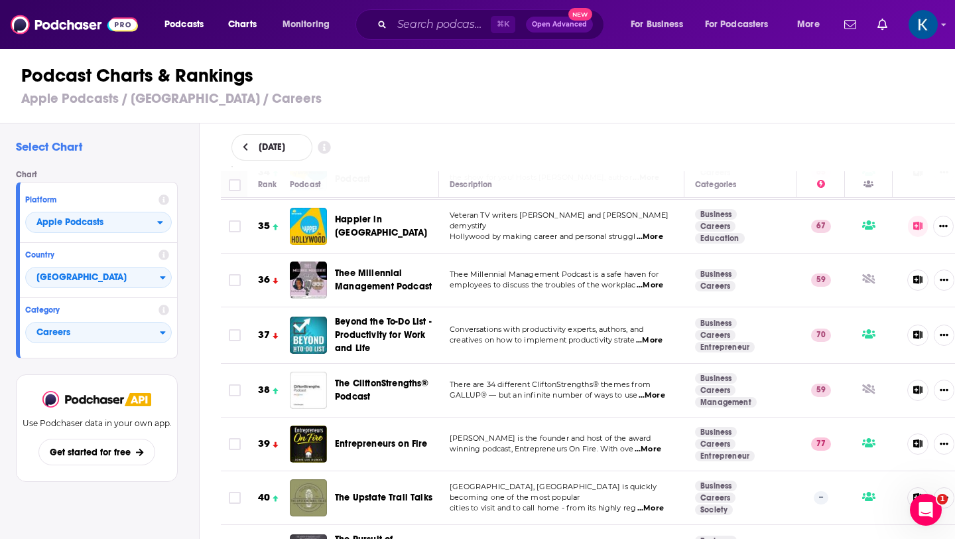
scroll to position [1914, 0]
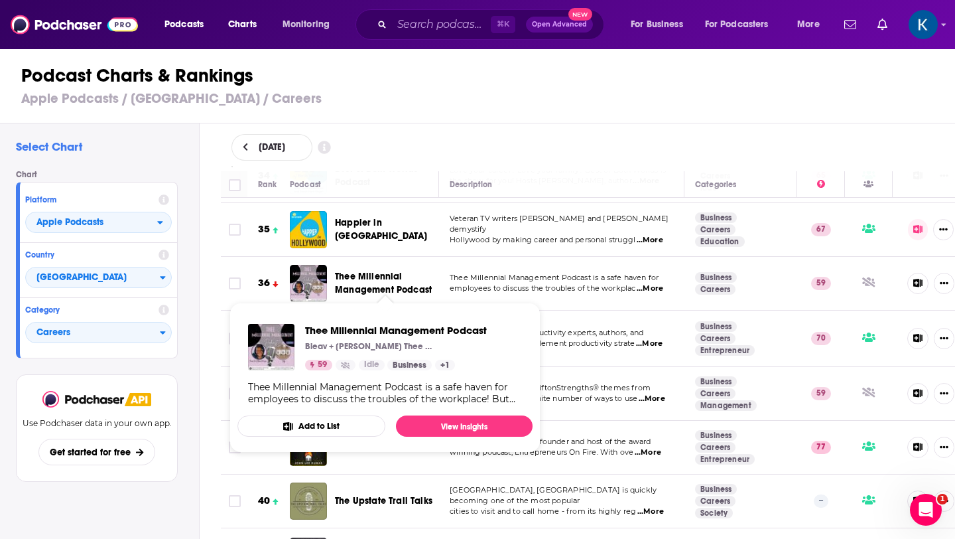
click at [347, 272] on span "Thee Millennial Management Podcast" at bounding box center [383, 283] width 97 height 25
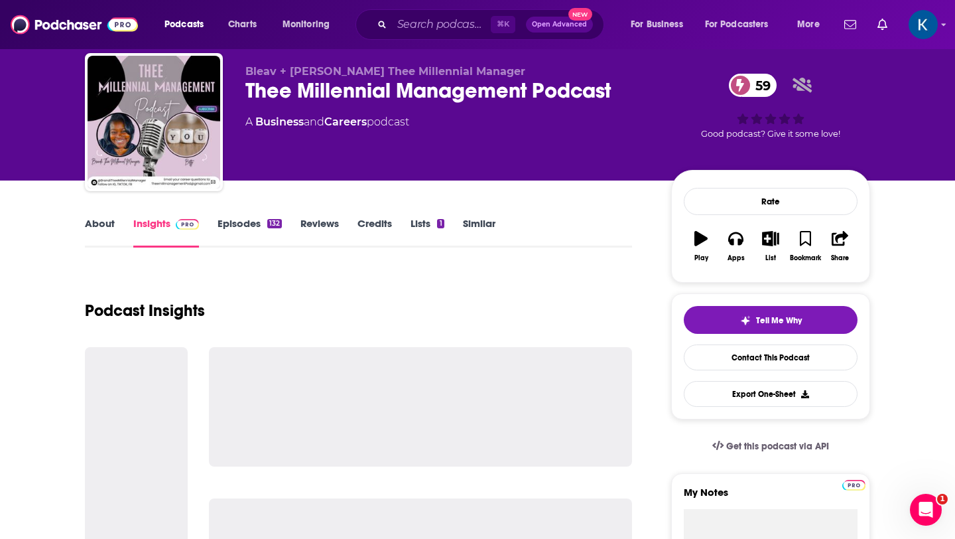
scroll to position [38, 0]
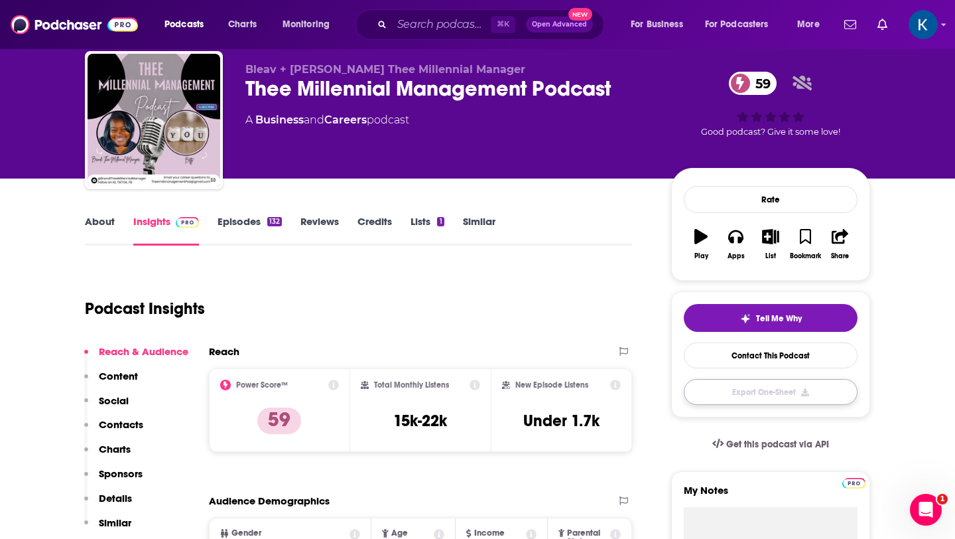
click at [750, 394] on button "Export One-Sheet" at bounding box center [771, 392] width 174 height 26
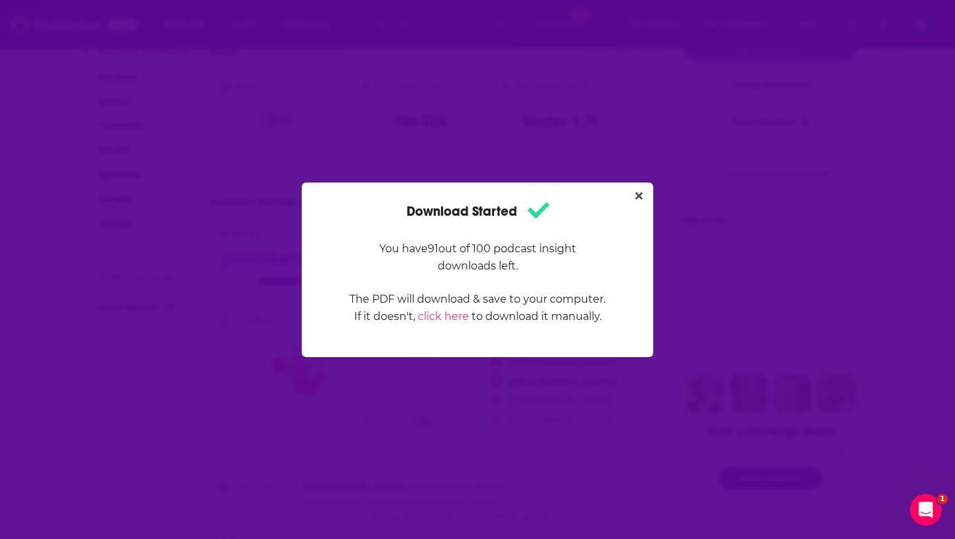
scroll to position [0, 0]
click at [639, 195] on icon "Close" at bounding box center [638, 195] width 7 height 7
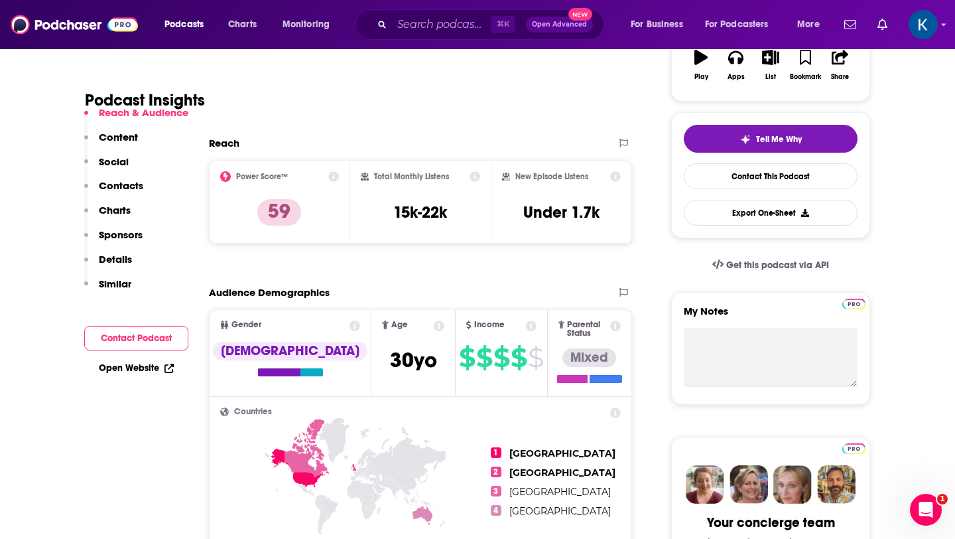
scroll to position [245, 0]
click at [923, 29] on img "Logged in as kate89878" at bounding box center [923, 24] width 29 height 29
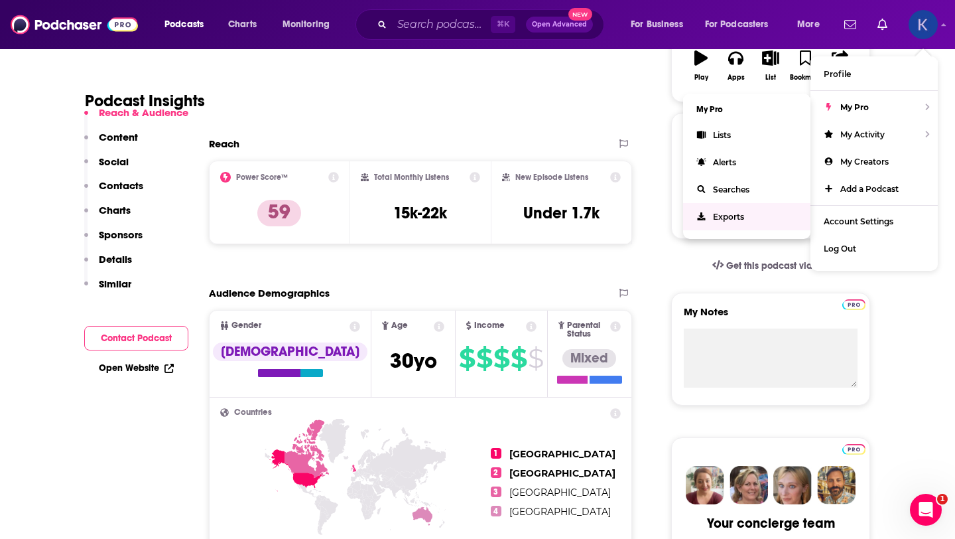
click at [732, 216] on span "Exports" at bounding box center [728, 217] width 31 height 10
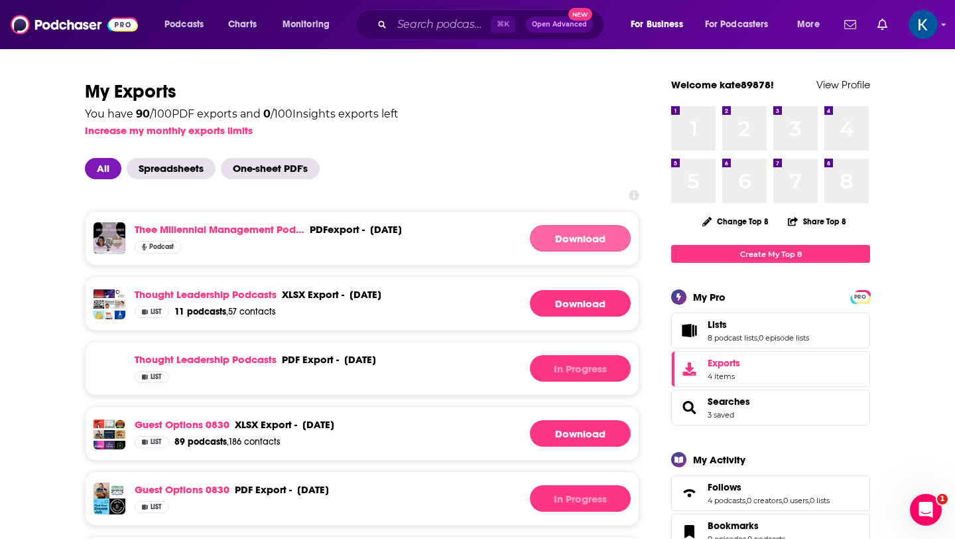
click at [587, 239] on link "Download" at bounding box center [580, 238] width 101 height 27
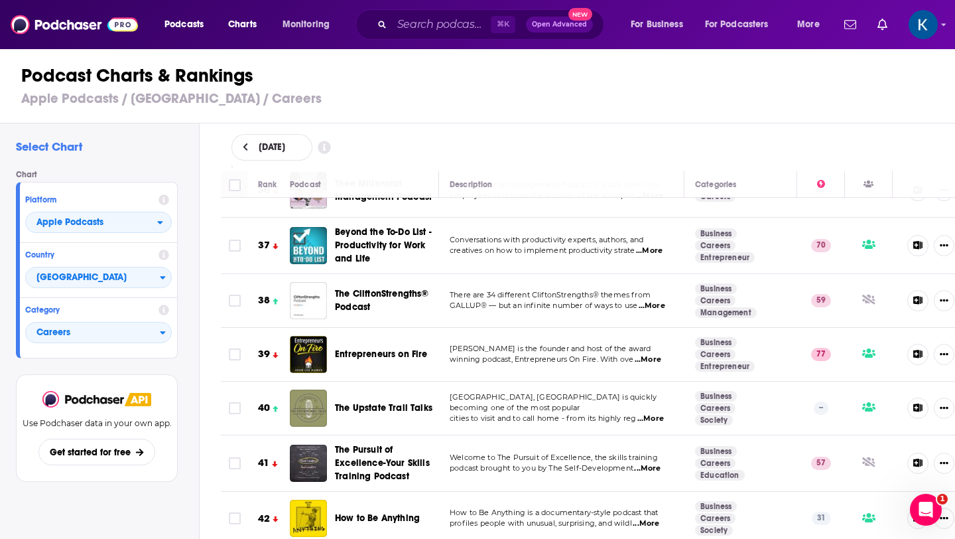
scroll to position [2006, 0]
click at [653, 519] on span "...More" at bounding box center [646, 524] width 27 height 11
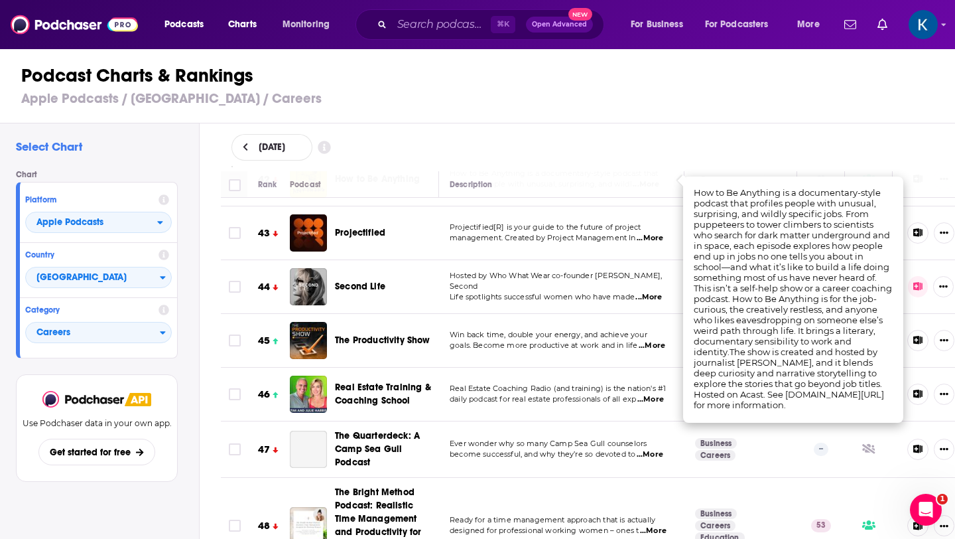
scroll to position [2349, 0]
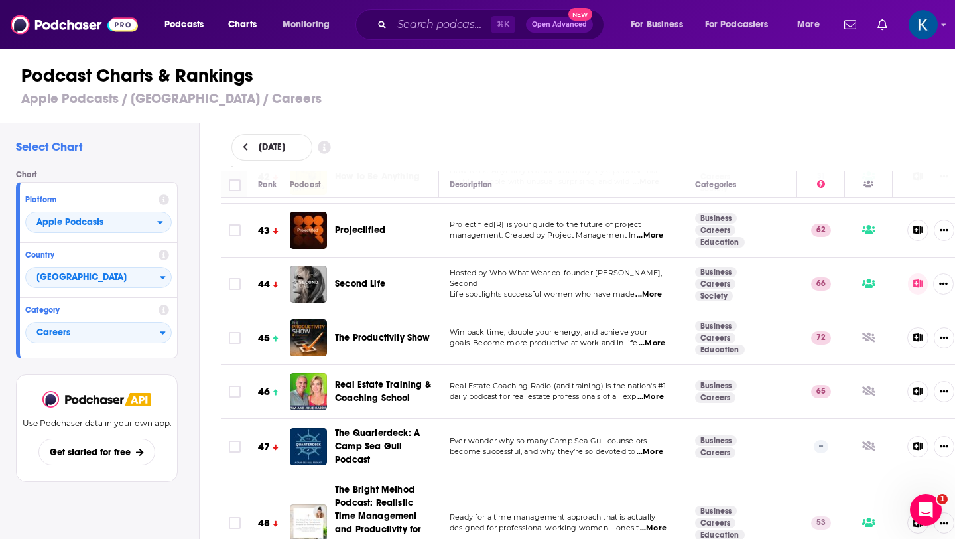
click at [830, 128] on div "[DATE]" at bounding box center [588, 147] width 756 height 48
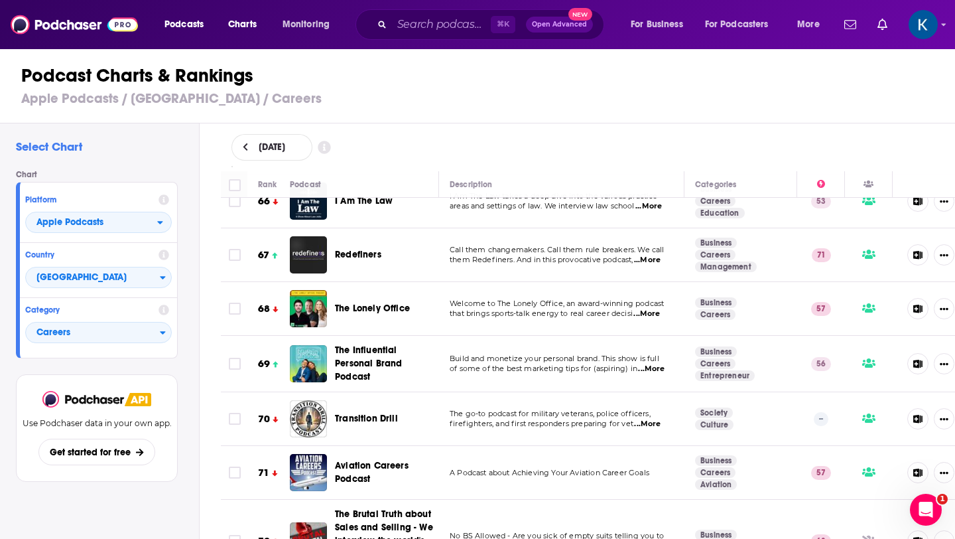
scroll to position [3749, 0]
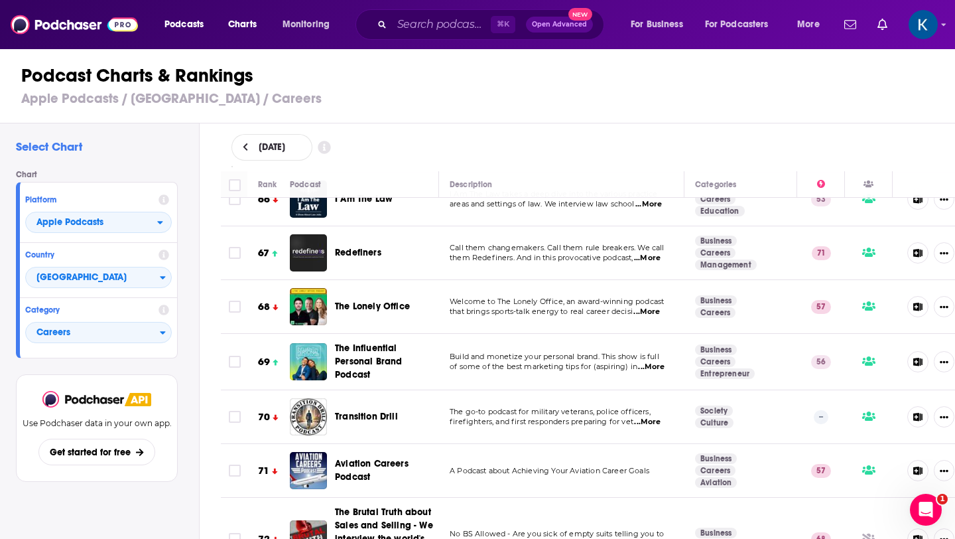
click at [661, 253] on span "...More" at bounding box center [647, 258] width 27 height 11
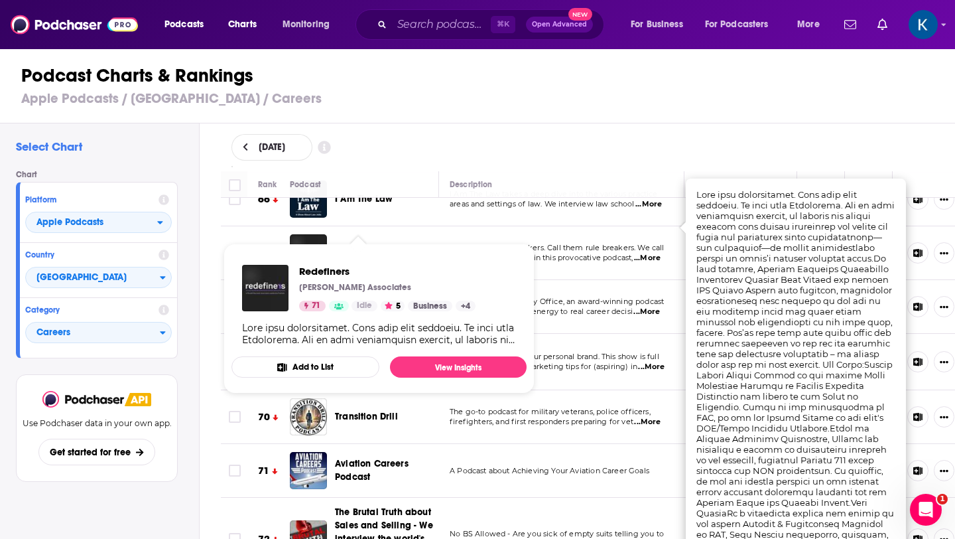
click at [365, 247] on span "Redefiners" at bounding box center [358, 252] width 46 height 11
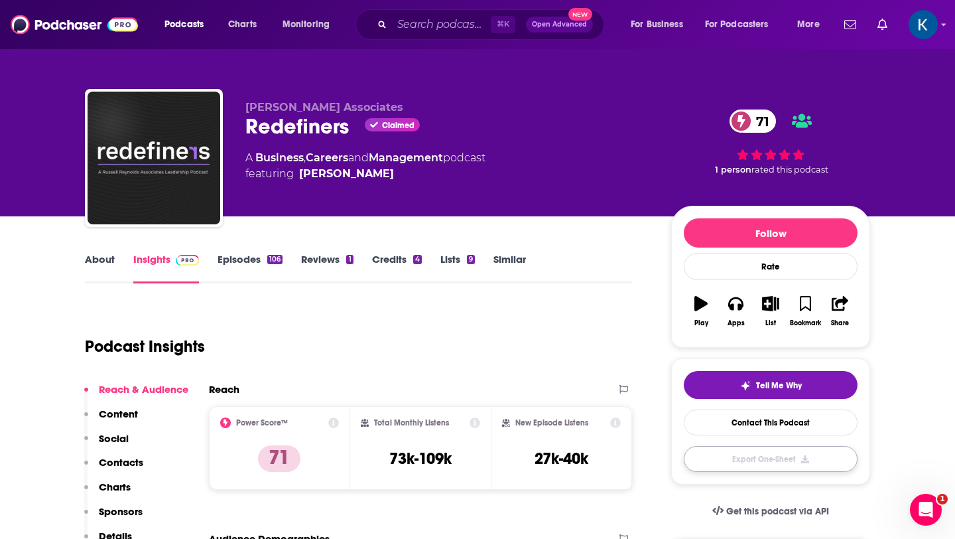
click at [740, 465] on button "Export One-Sheet" at bounding box center [771, 459] width 174 height 26
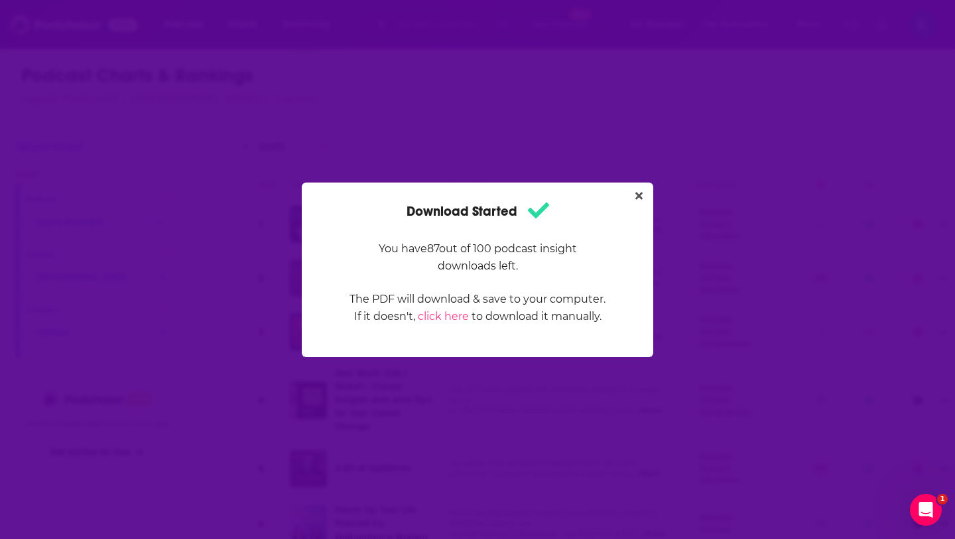
click at [493, 167] on div "Download Started You have 87 out of 100 podcast insight downloads left. The PDF…" at bounding box center [477, 269] width 955 height 539
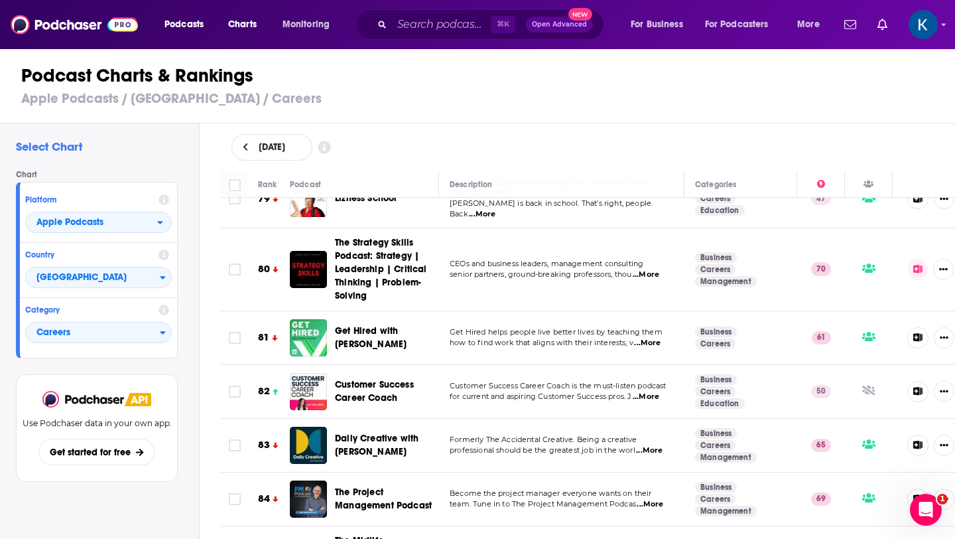
scroll to position [4511, 0]
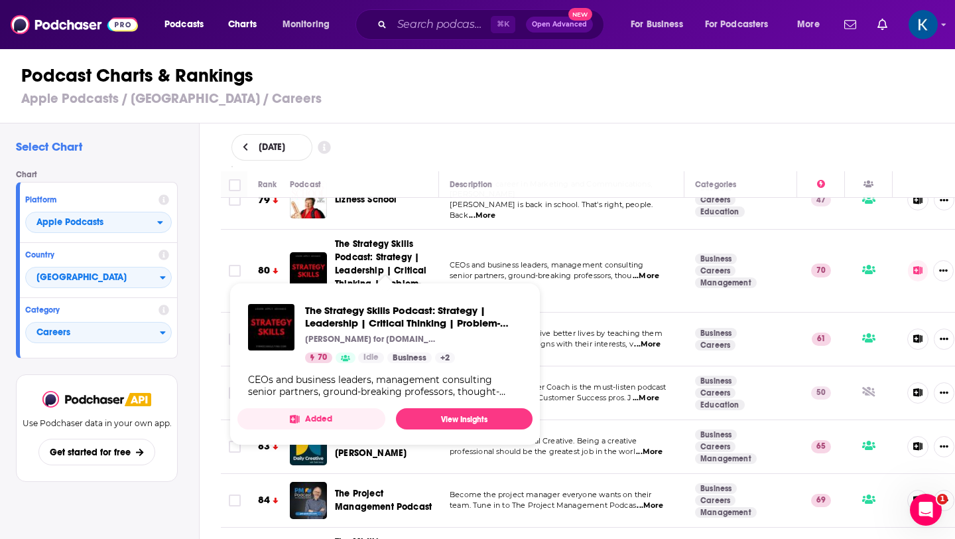
click at [362, 238] on span "The Strategy Skills Podcast: Strategy | Leadership | Critical Thinking | Proble…" at bounding box center [381, 270] width 92 height 64
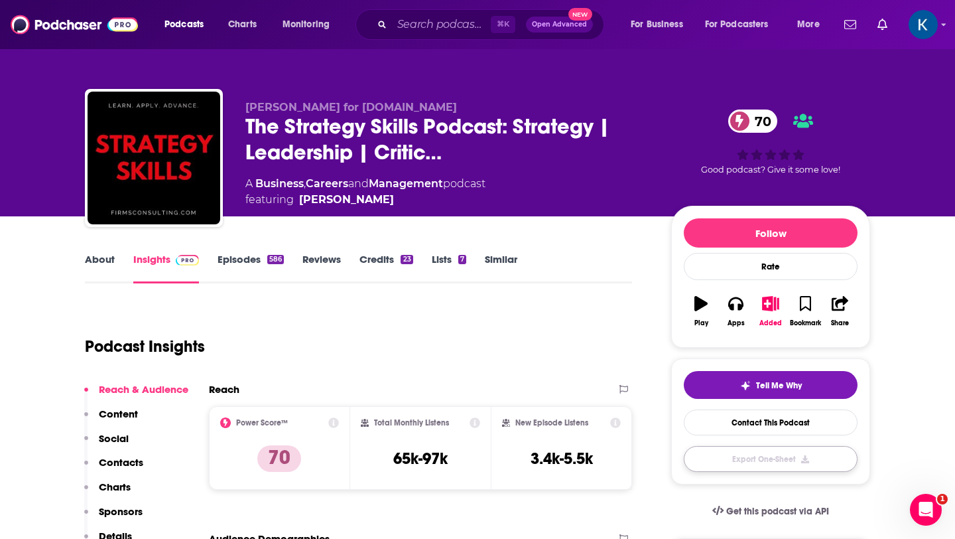
click at [734, 464] on button "Export One-Sheet" at bounding box center [771, 459] width 174 height 26
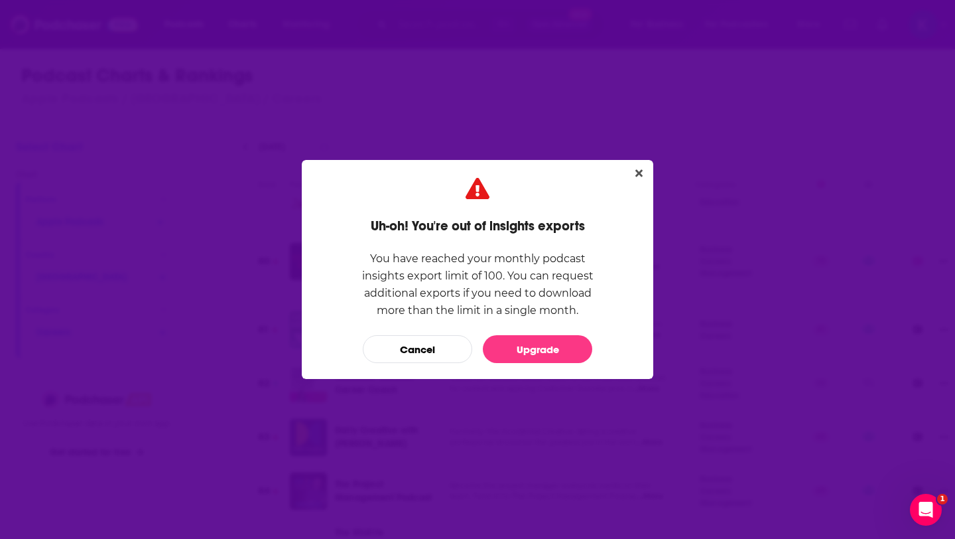
scroll to position [4573, 0]
click at [641, 175] on icon "Close" at bounding box center [638, 173] width 7 height 7
